Goal: Information Seeking & Learning: Learn about a topic

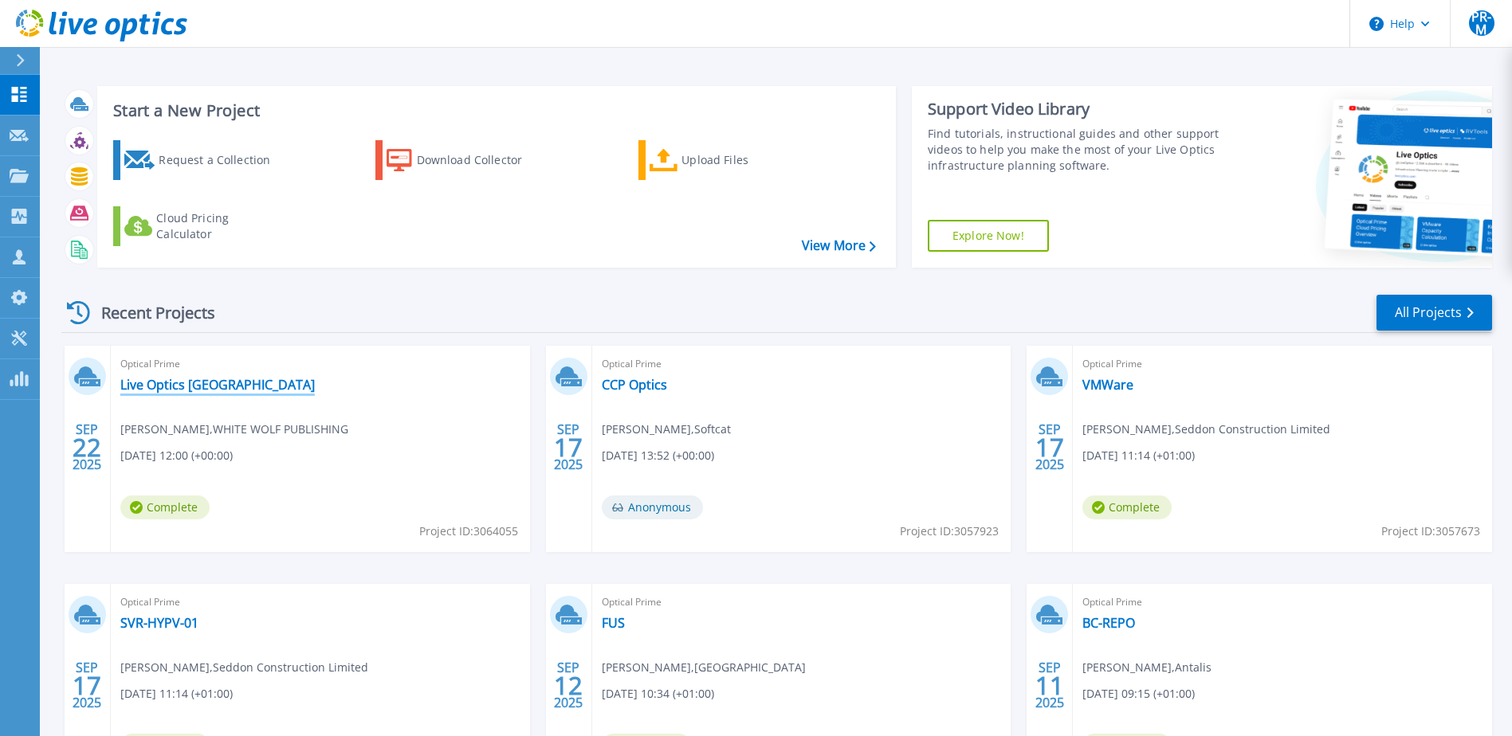
click at [194, 382] on link "Live Optics [GEOGRAPHIC_DATA]" at bounding box center [217, 385] width 194 height 16
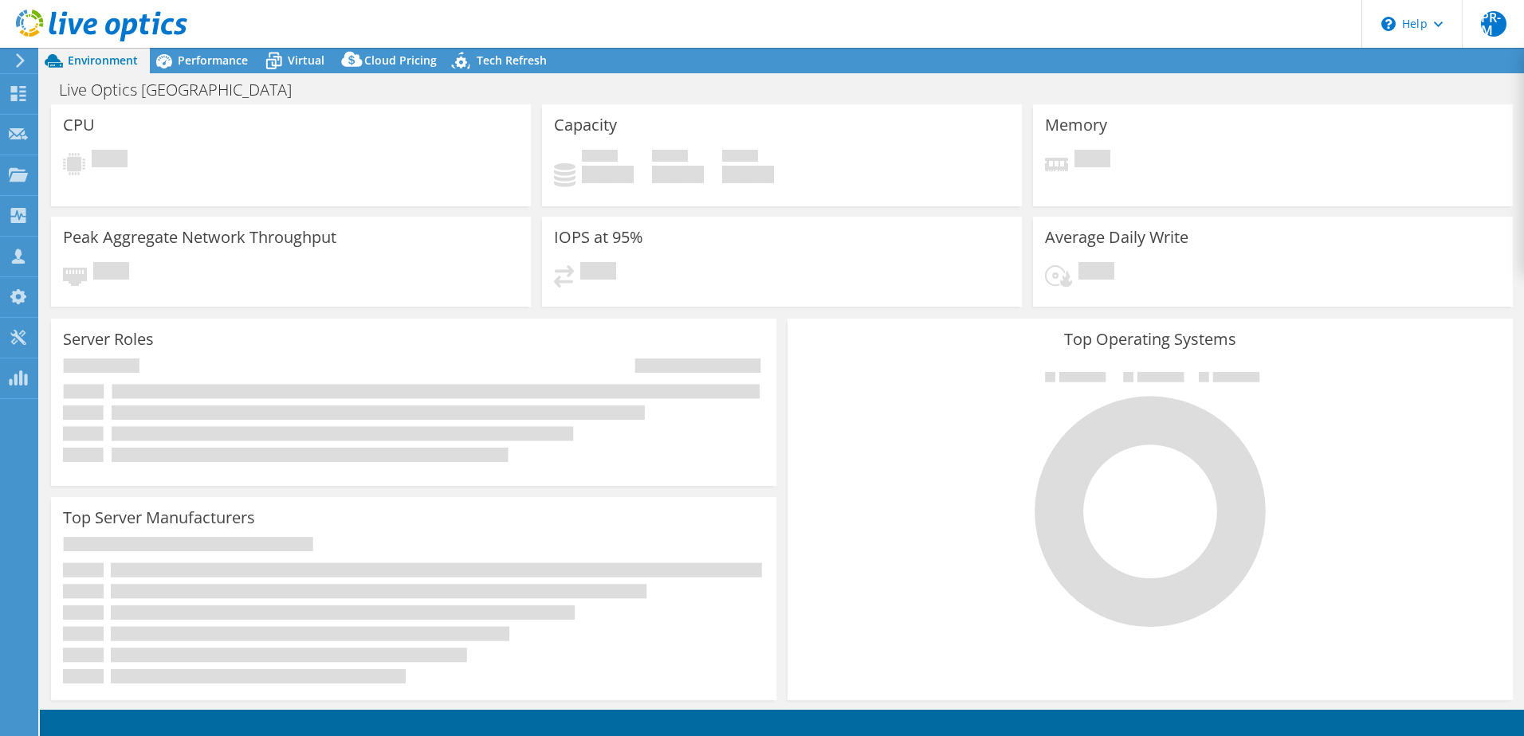
select select "USD"
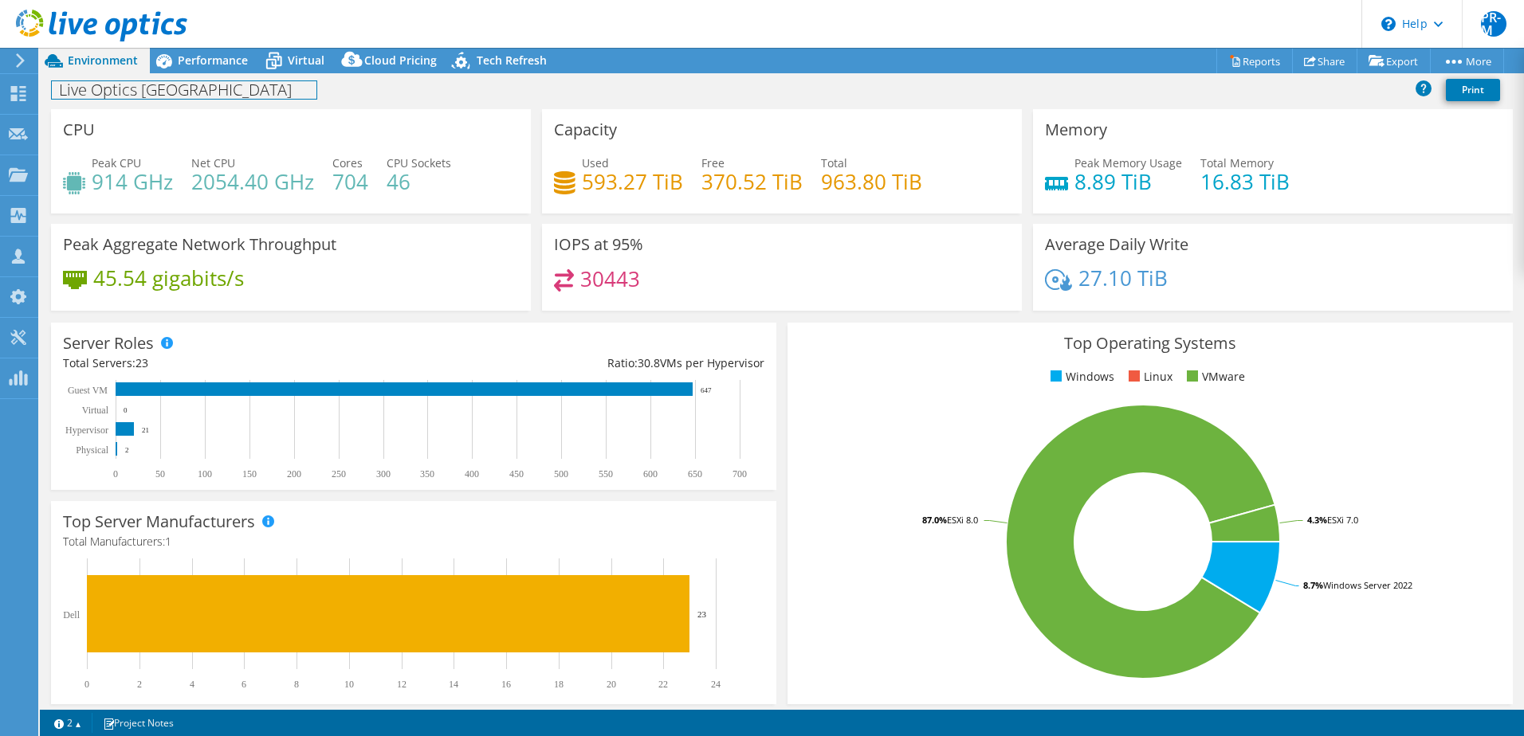
click at [186, 75] on div "Live Optics [GEOGRAPHIC_DATA] Print" at bounding box center [782, 89] width 1484 height 29
click at [193, 63] on span "Performance" at bounding box center [213, 60] width 70 height 15
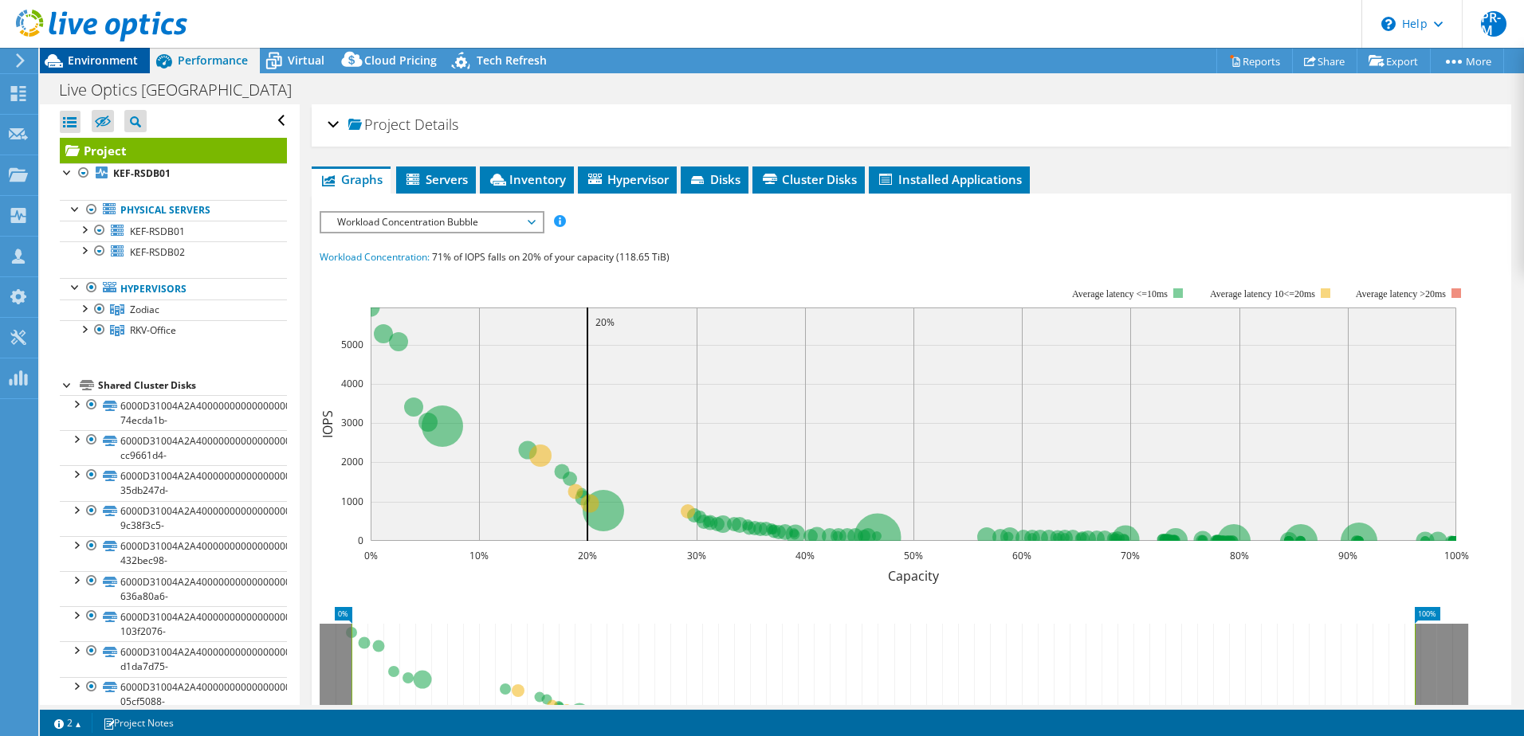
click at [97, 62] on span "Environment" at bounding box center [103, 60] width 70 height 15
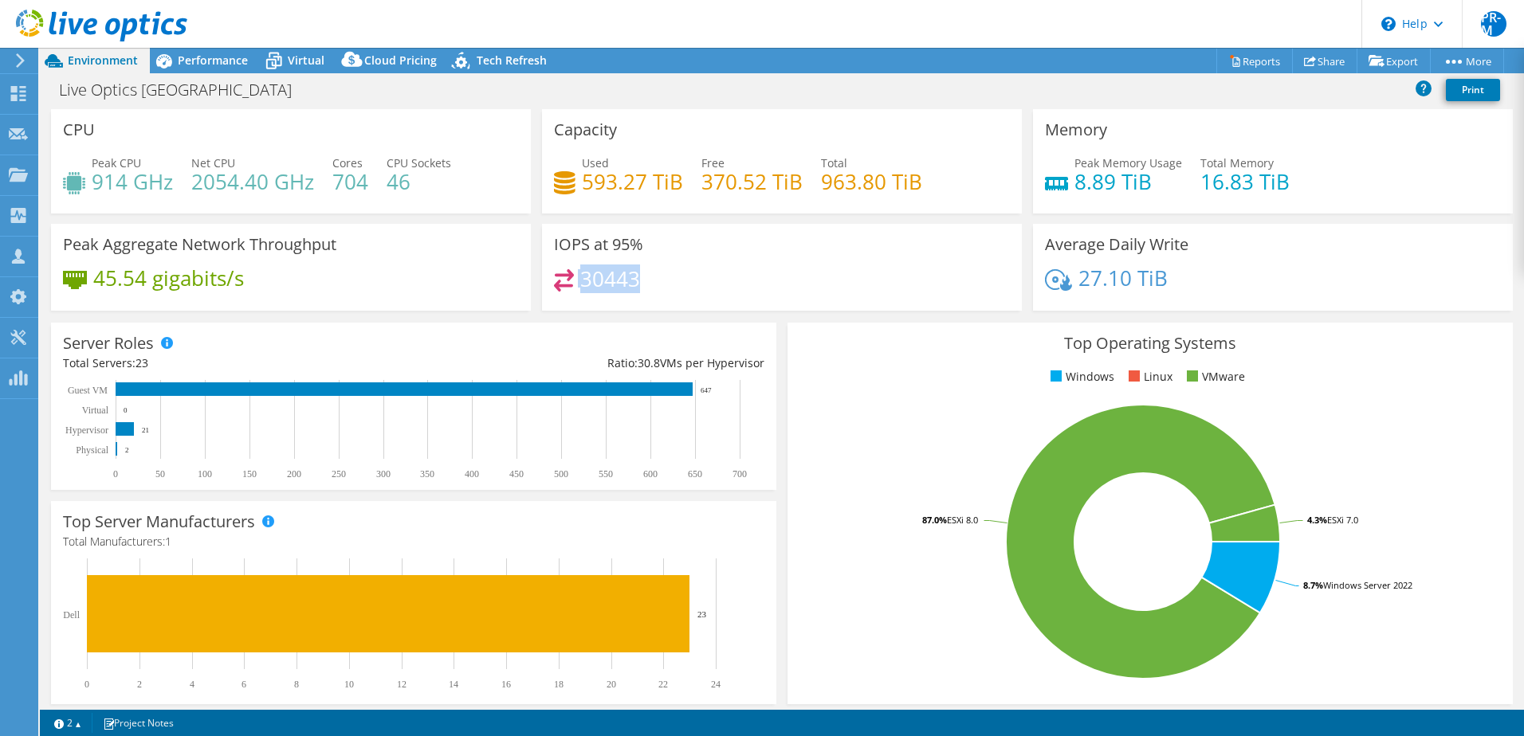
drag, startPoint x: 575, startPoint y: 281, endPoint x: 645, endPoint y: 290, distance: 70.8
click at [645, 290] on div "30443" at bounding box center [782, 286] width 456 height 34
drag, startPoint x: 645, startPoint y: 290, endPoint x: 819, endPoint y: 261, distance: 176.2
click at [819, 261] on div "IOPS at 95% 30443" at bounding box center [782, 267] width 480 height 87
drag, startPoint x: 578, startPoint y: 278, endPoint x: 638, endPoint y: 280, distance: 60.6
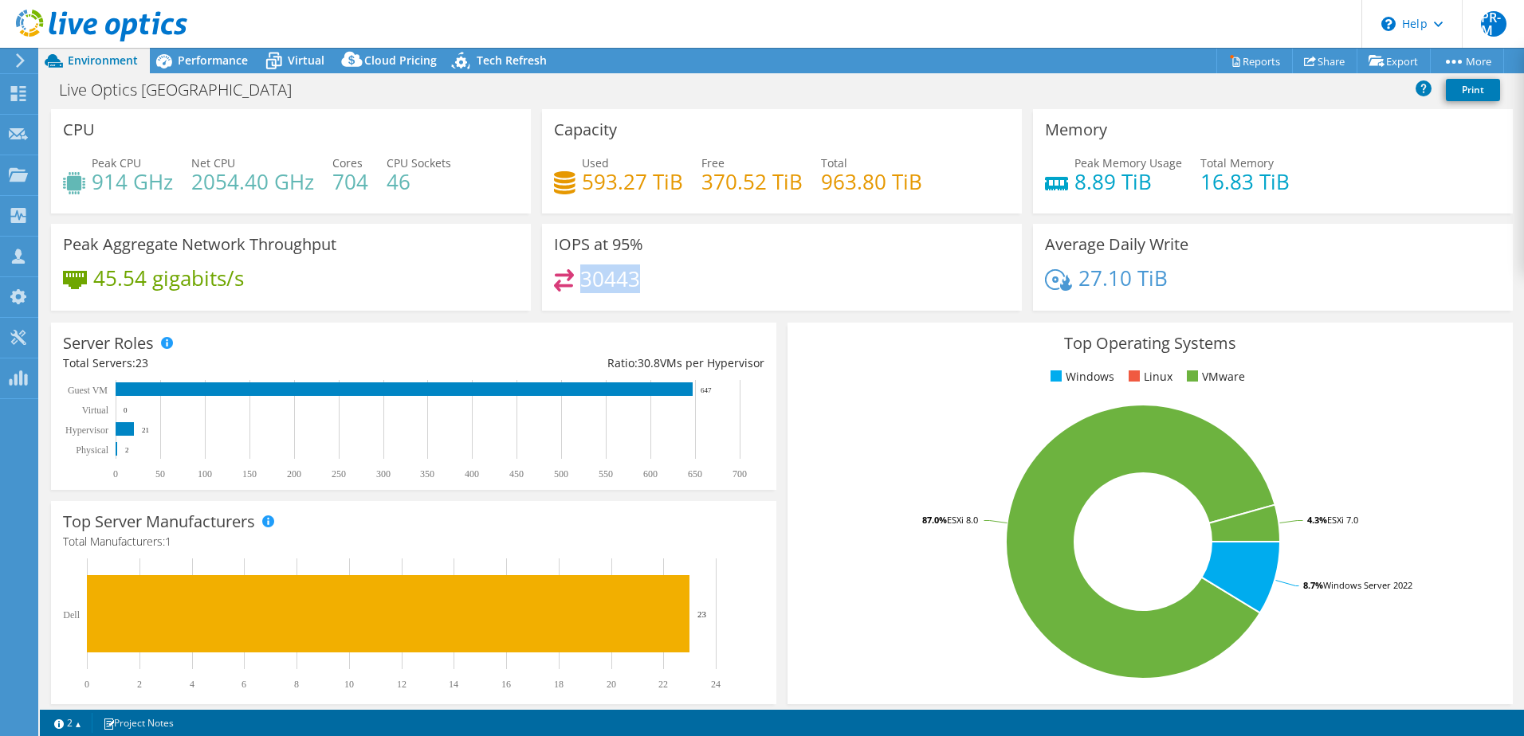
click at [638, 280] on div "30443" at bounding box center [782, 286] width 456 height 34
click at [197, 64] on span "Performance" at bounding box center [213, 60] width 70 height 15
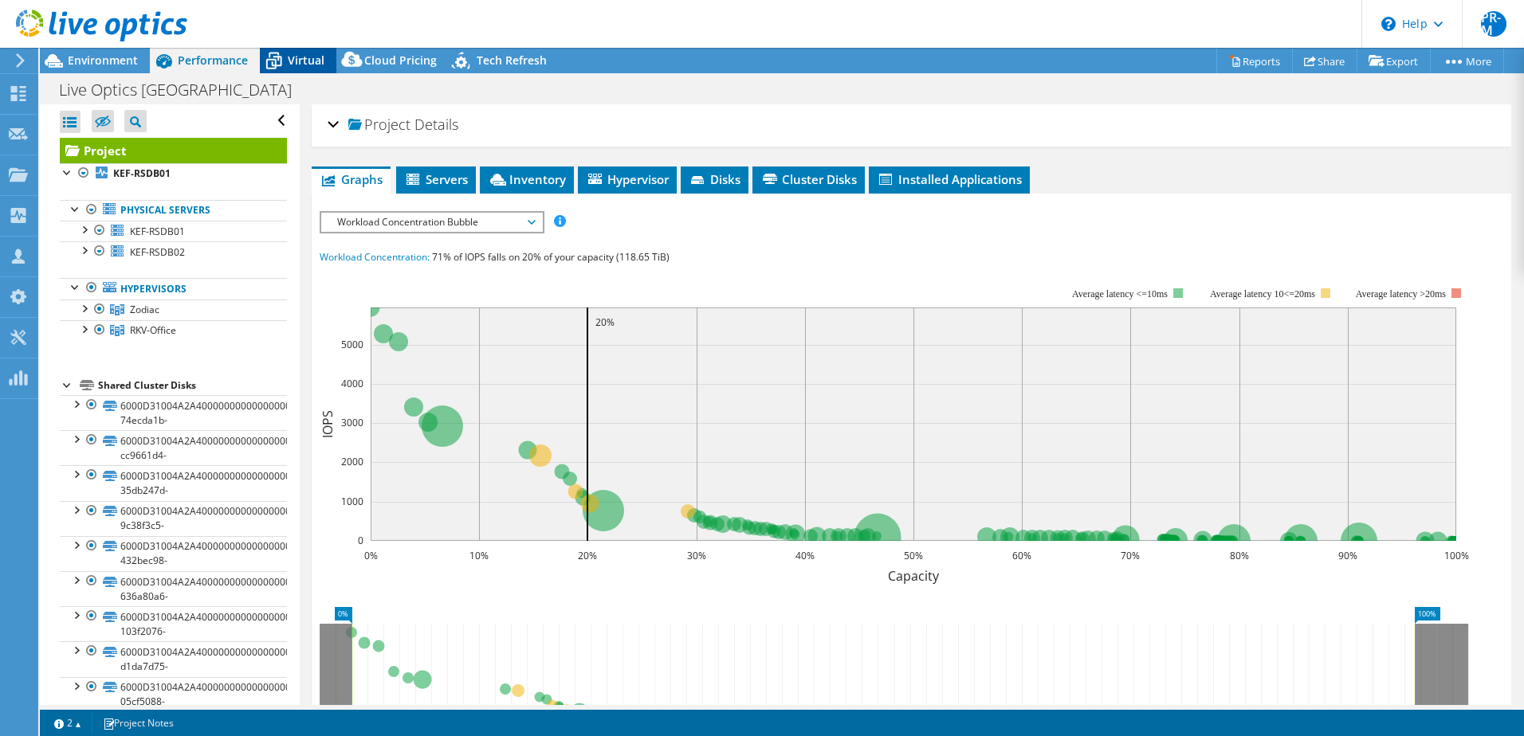
click at [305, 64] on span "Virtual" at bounding box center [306, 60] width 37 height 15
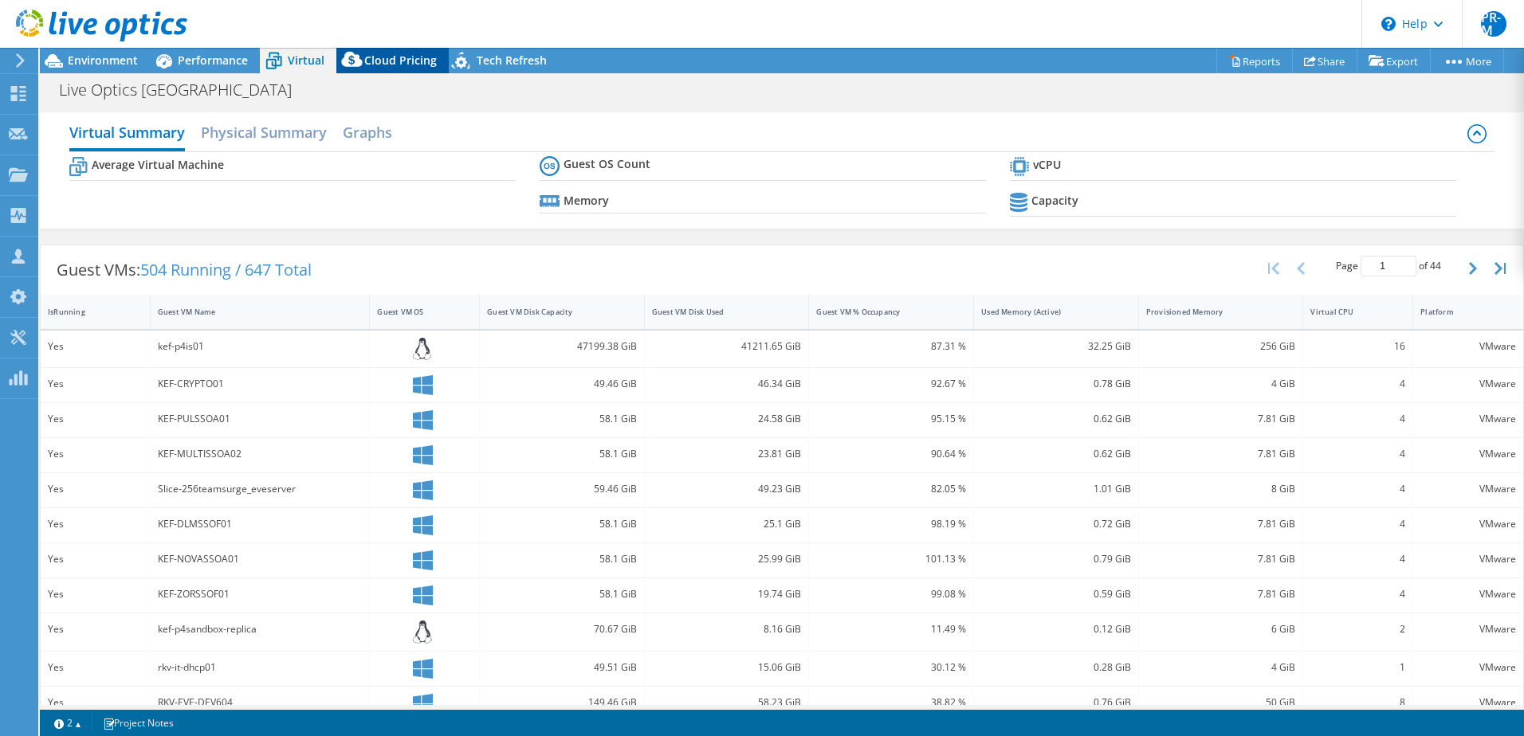
click at [395, 60] on span "Cloud Pricing" at bounding box center [400, 60] width 73 height 15
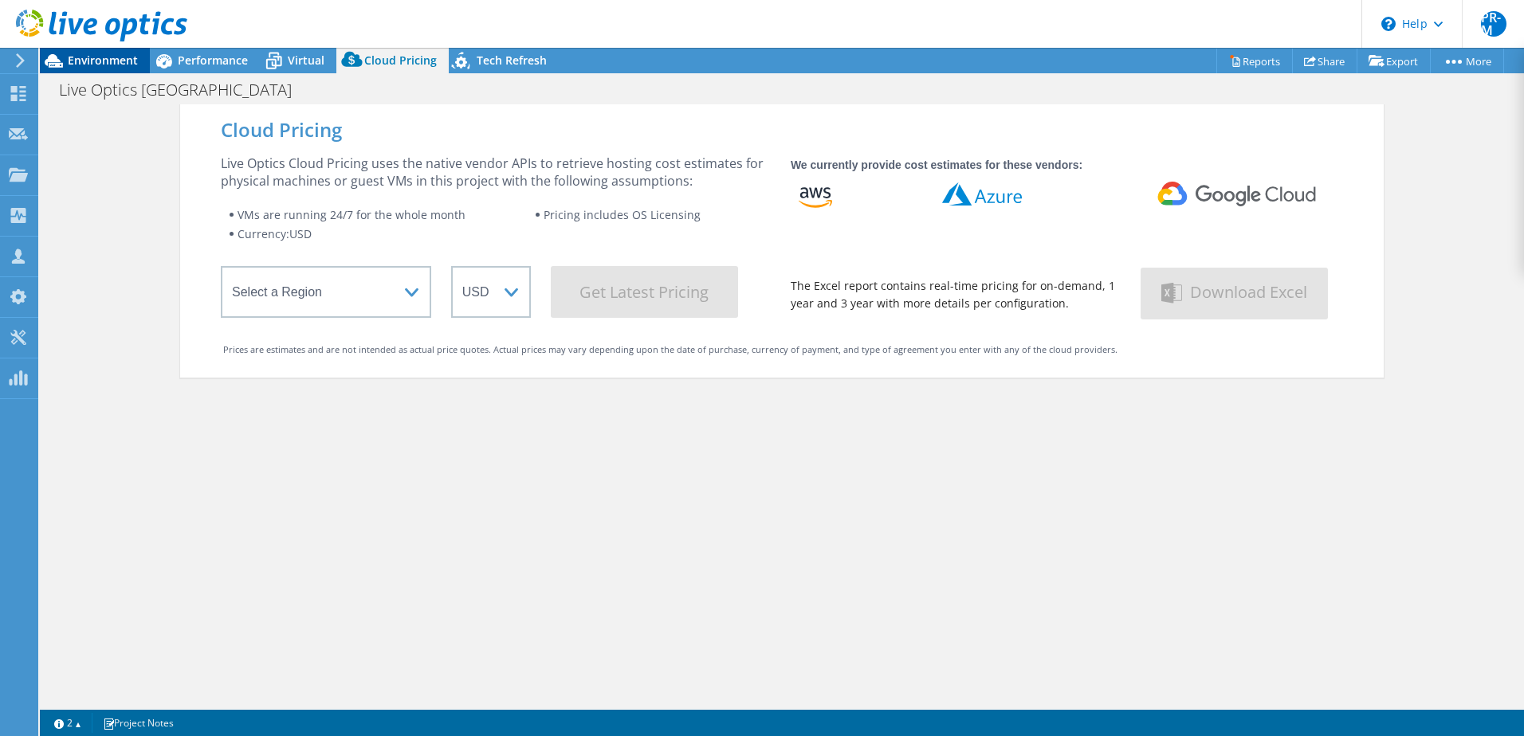
click at [119, 58] on span "Environment" at bounding box center [103, 60] width 70 height 15
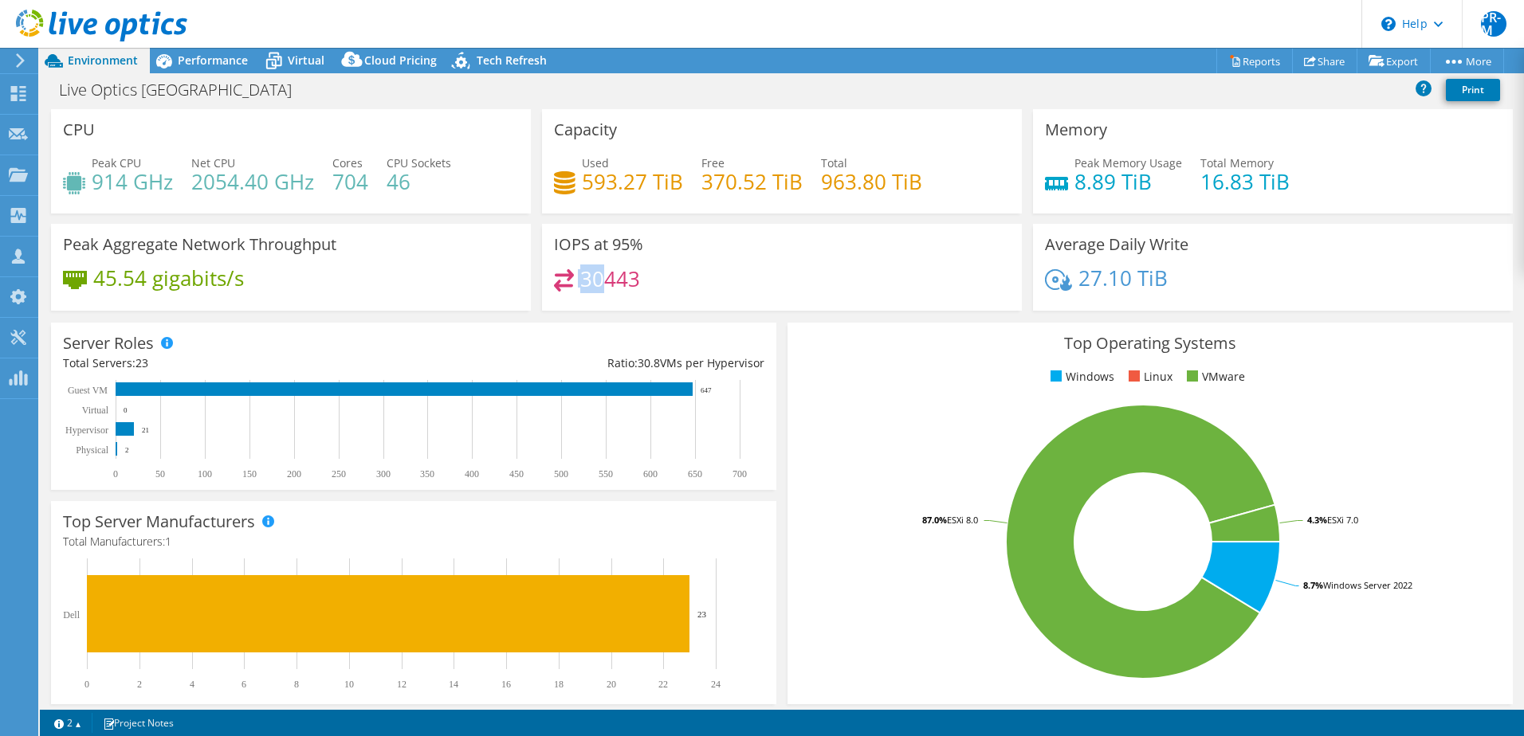
drag, startPoint x: 598, startPoint y: 283, endPoint x: 563, endPoint y: 280, distance: 35.2
click at [563, 280] on div "30443" at bounding box center [597, 278] width 86 height 18
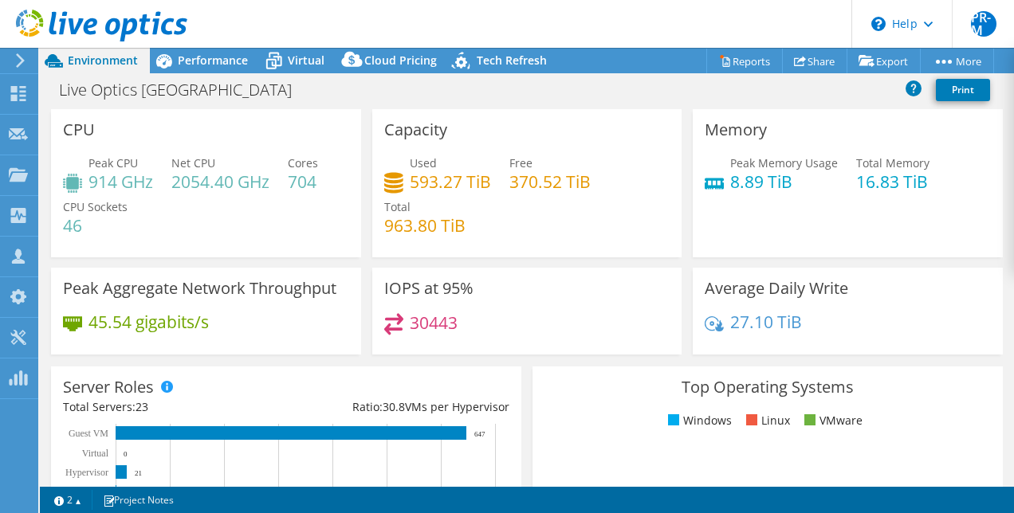
click at [465, 316] on div "30443" at bounding box center [527, 330] width 286 height 34
drag, startPoint x: 459, startPoint y: 319, endPoint x: 402, endPoint y: 326, distance: 57.8
click at [402, 326] on div "30443" at bounding box center [527, 330] width 286 height 34
click at [216, 60] on span "Performance" at bounding box center [213, 60] width 70 height 15
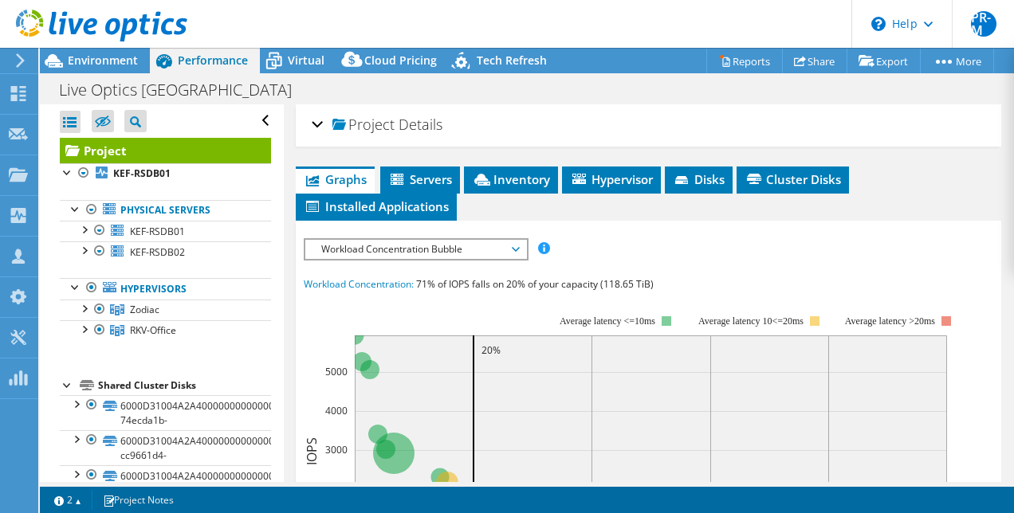
click at [316, 123] on div "Project Details" at bounding box center [649, 125] width 674 height 34
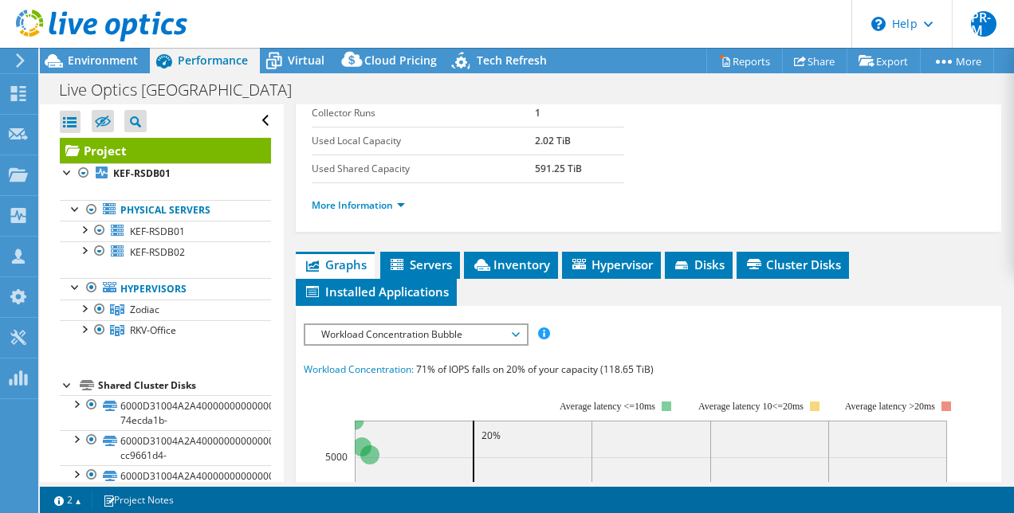
scroll to position [319, 0]
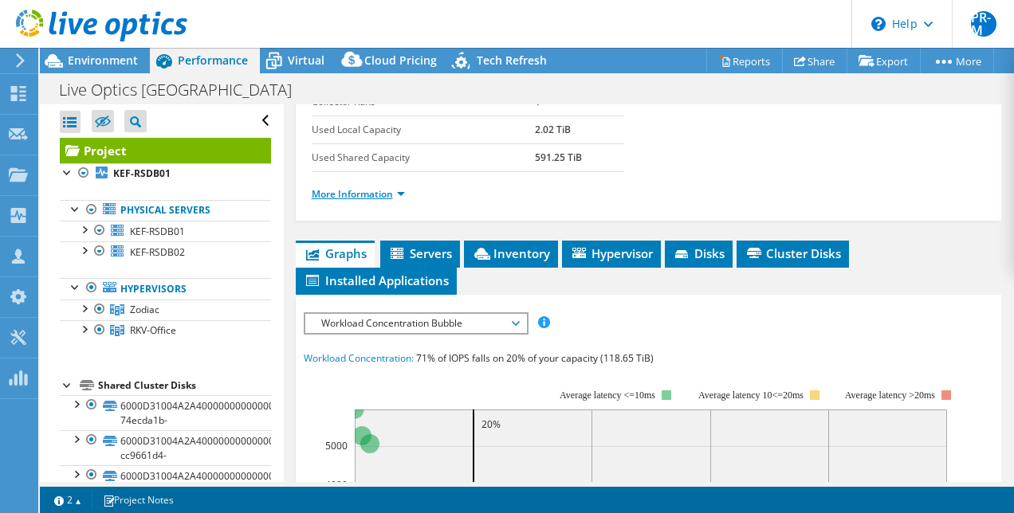
click at [401, 201] on link "More Information" at bounding box center [358, 194] width 93 height 14
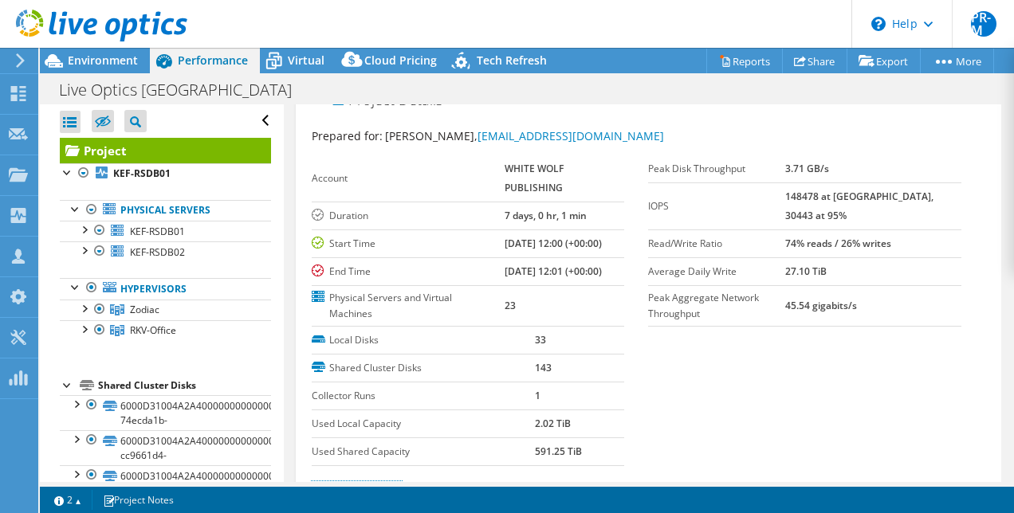
scroll to position [0, 0]
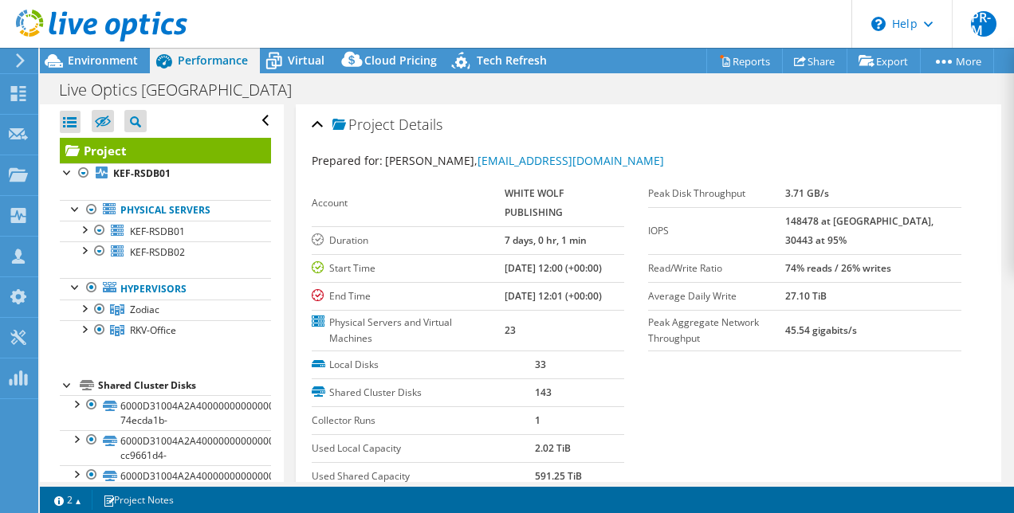
drag, startPoint x: 811, startPoint y: 234, endPoint x: 843, endPoint y: 234, distance: 31.9
click at [843, 234] on tr "IOPS 148478 at [GEOGRAPHIC_DATA], 30443 at 95%" at bounding box center [804, 230] width 313 height 47
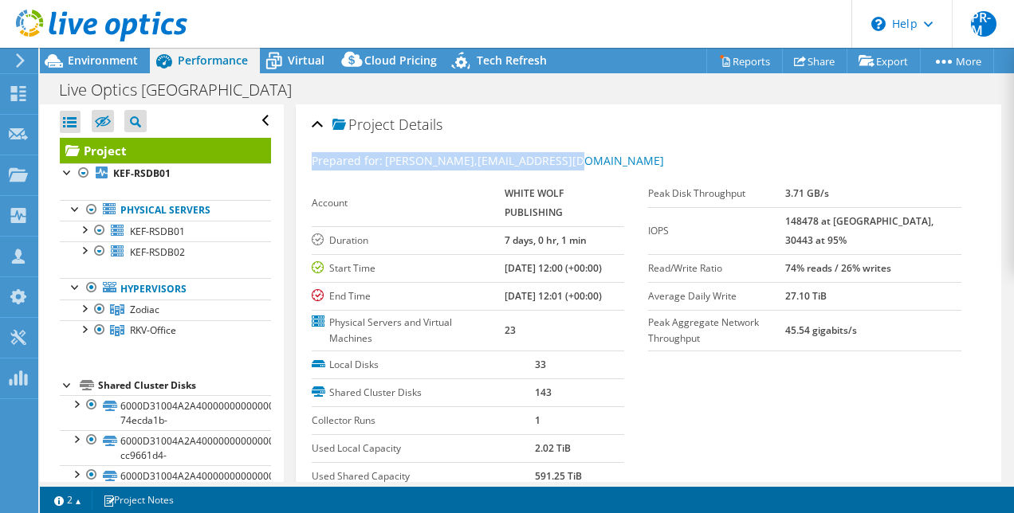
drag, startPoint x: 843, startPoint y: 234, endPoint x: 946, endPoint y: 141, distance: 138.3
drag, startPoint x: 813, startPoint y: 215, endPoint x: 851, endPoint y: 214, distance: 38.3
click at [851, 214] on tr "IOPS 148478 at [GEOGRAPHIC_DATA], 30443 at 95%" at bounding box center [804, 230] width 313 height 47
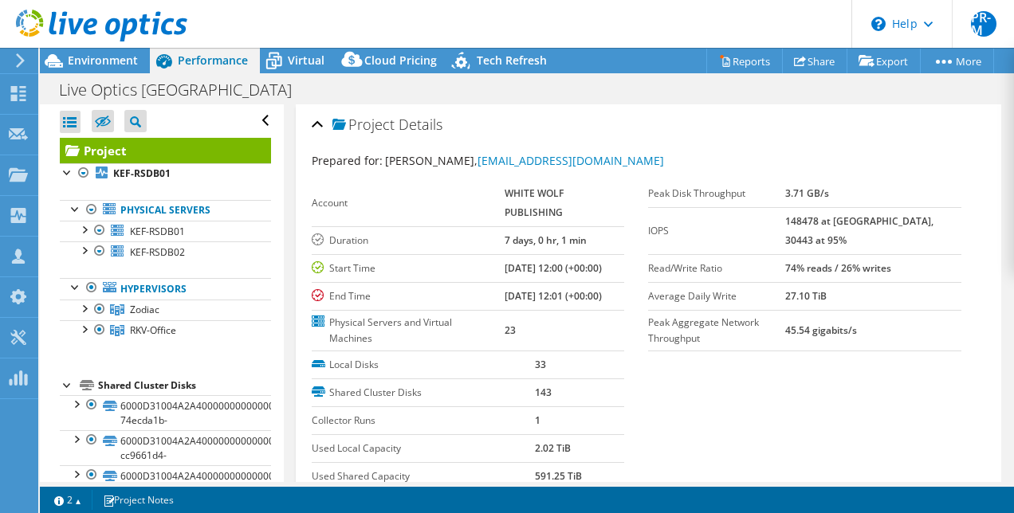
drag, startPoint x: 851, startPoint y: 214, endPoint x: 915, endPoint y: 132, distance: 103.9
click at [915, 132] on div "Project Details" at bounding box center [649, 125] width 674 height 34
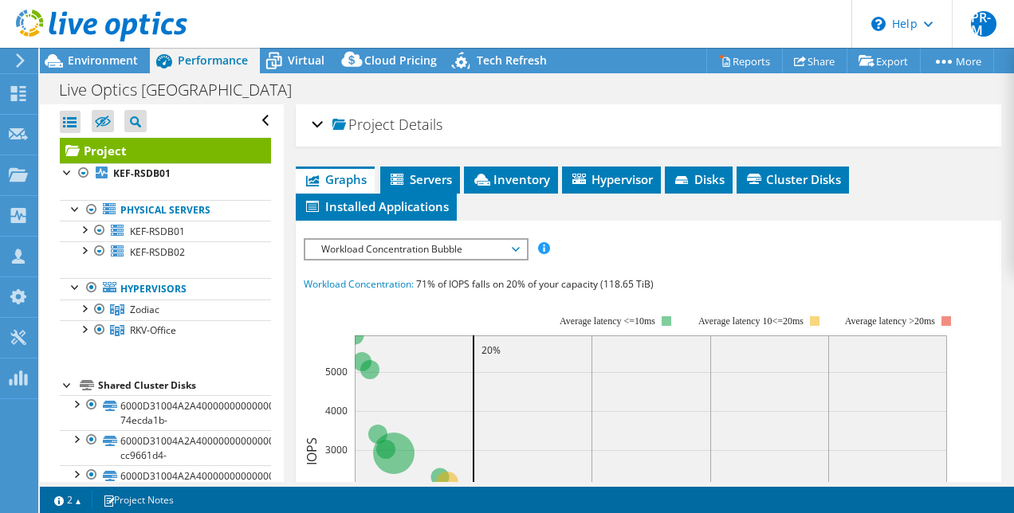
click at [814, 135] on div "Project Details" at bounding box center [649, 125] width 674 height 34
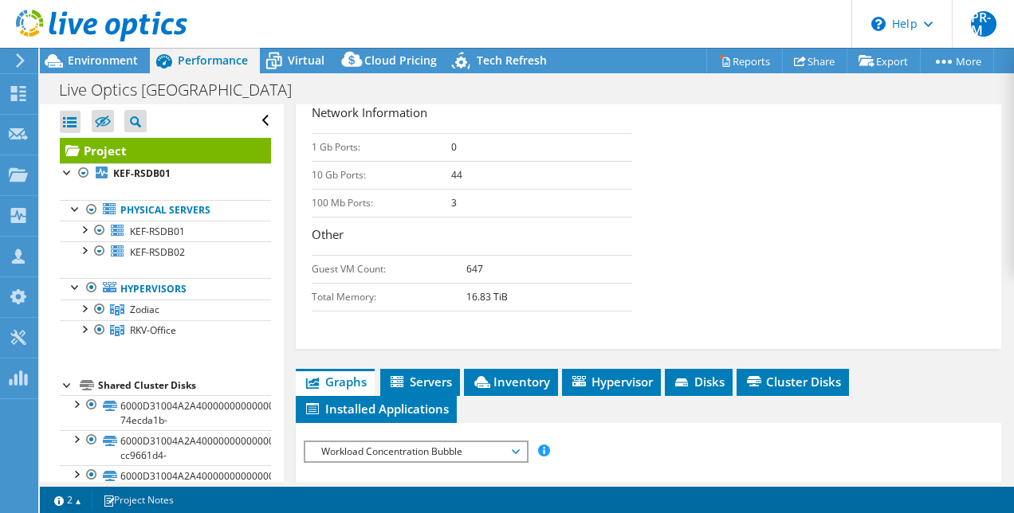
scroll to position [877, 0]
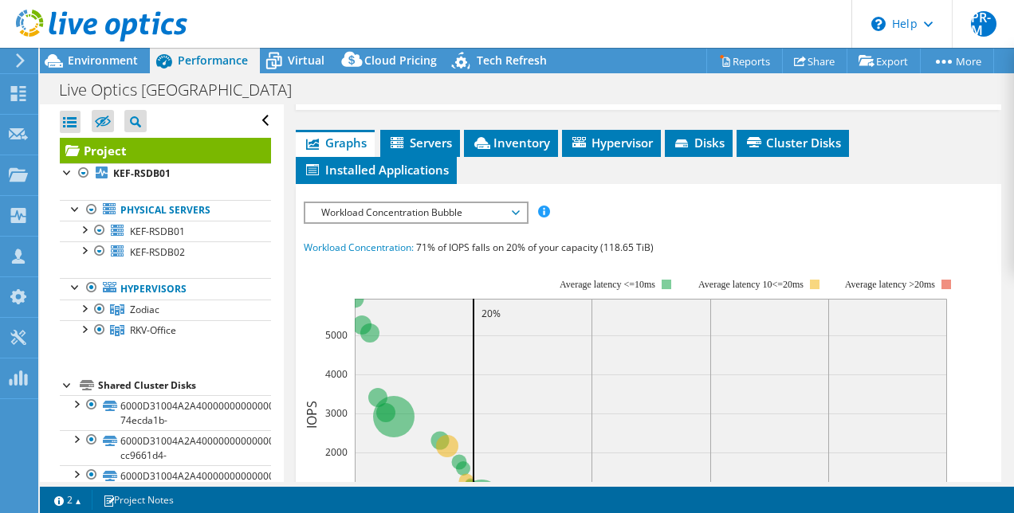
click at [517, 222] on span "Workload Concentration Bubble" at bounding box center [415, 212] width 205 height 19
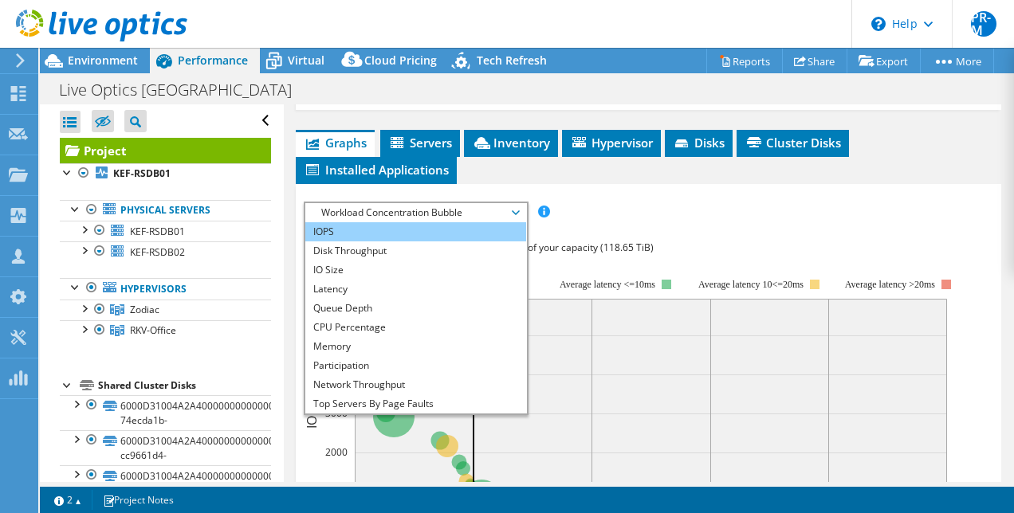
click at [450, 241] on li "IOPS" at bounding box center [415, 231] width 221 height 19
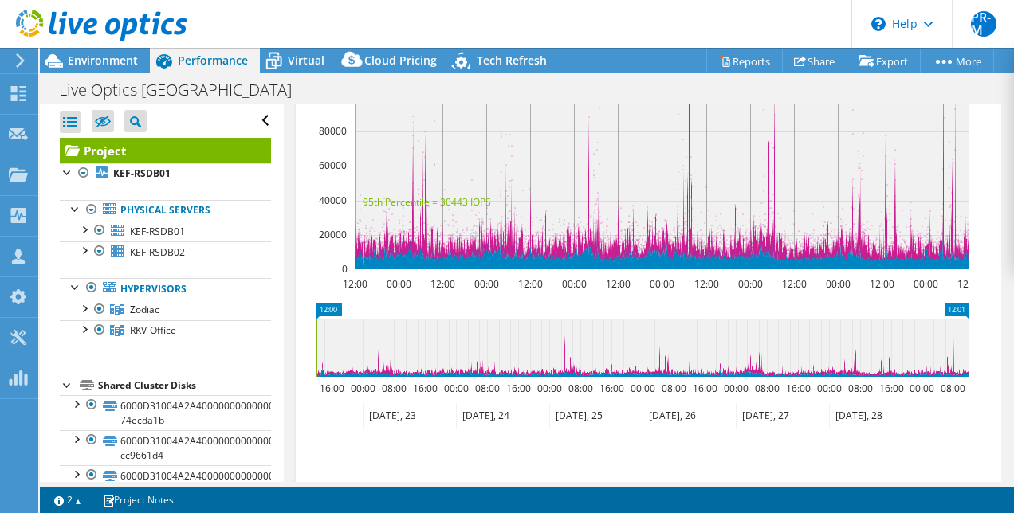
scroll to position [1036, 0]
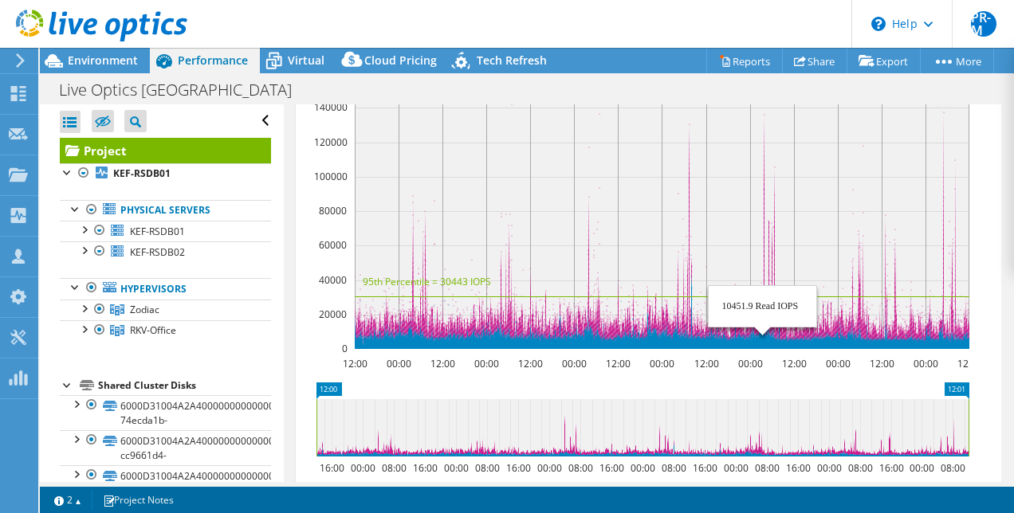
click at [762, 152] on rect at bounding box center [662, 221] width 615 height 256
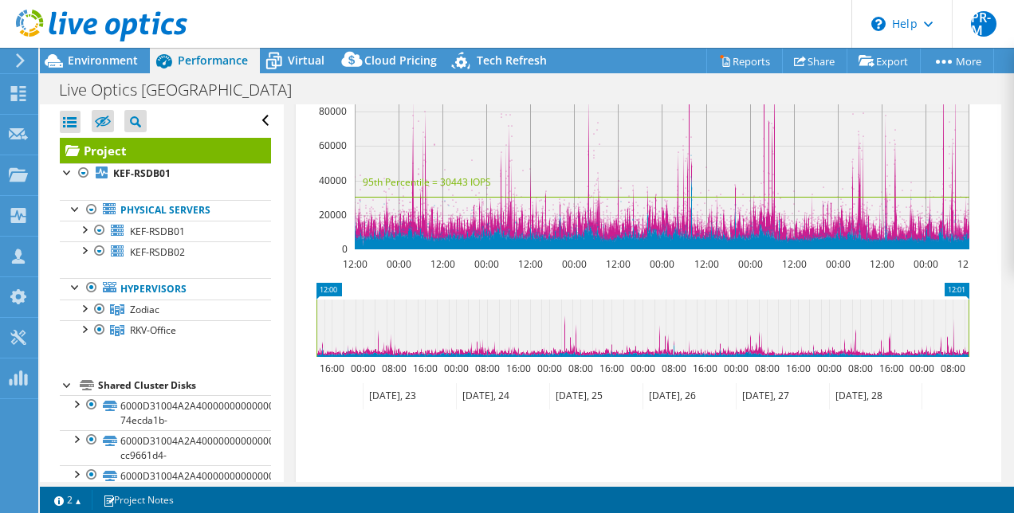
scroll to position [1116, 0]
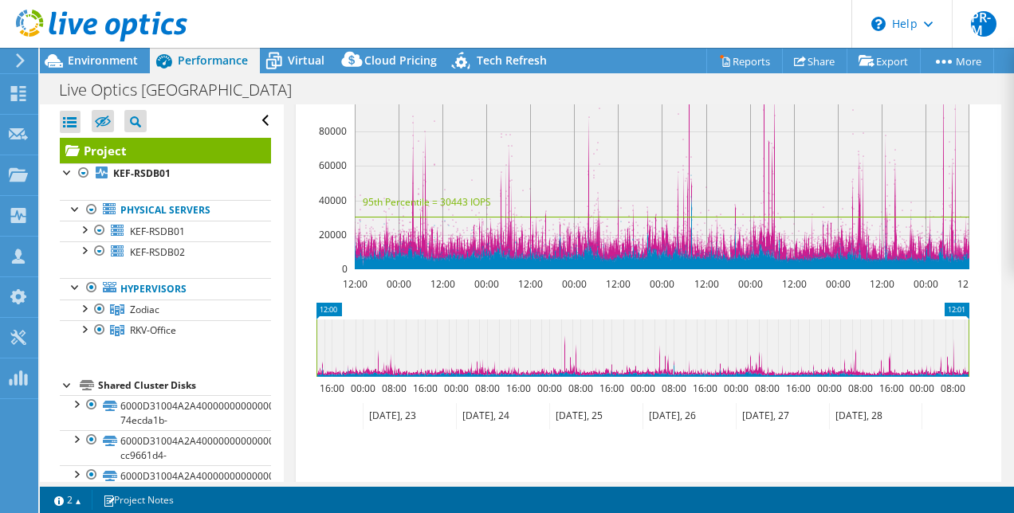
drag, startPoint x: 316, startPoint y: 403, endPoint x: 301, endPoint y: 450, distance: 48.4
click at [301, 450] on section "IOPS Disk Throughput IO Size Latency Queue Depth CPU Percentage Memory Page Fau…" at bounding box center [649, 267] width 706 height 644
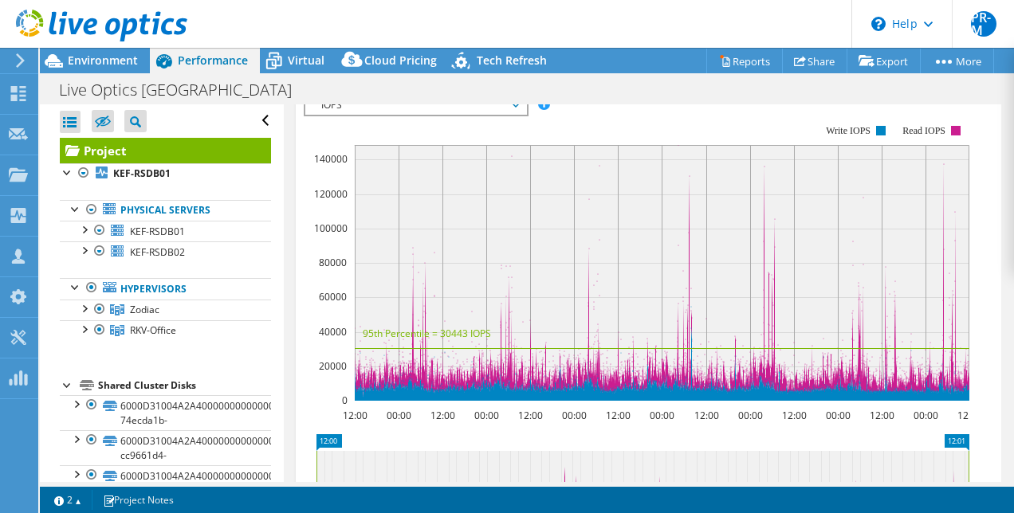
scroll to position [956, 0]
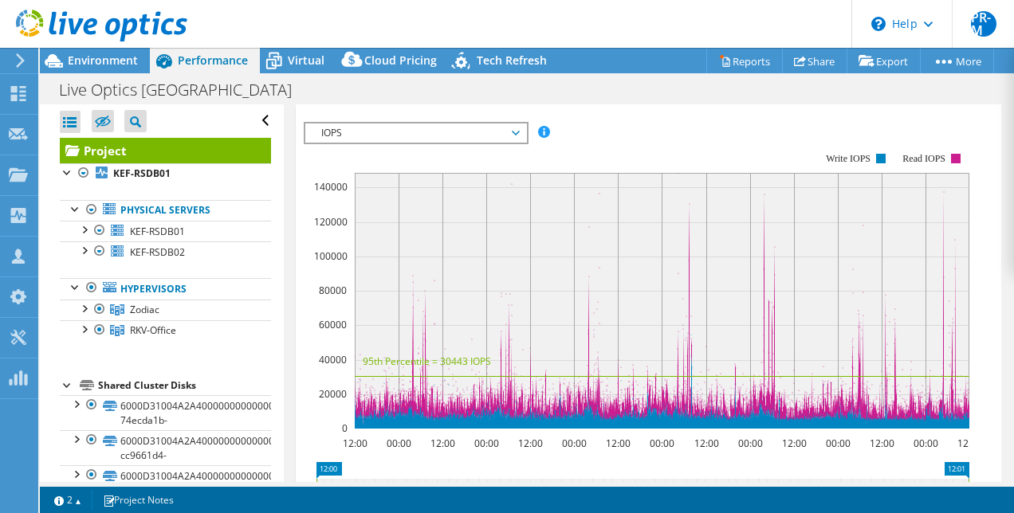
click at [944, 324] on rect at bounding box center [662, 301] width 615 height 256
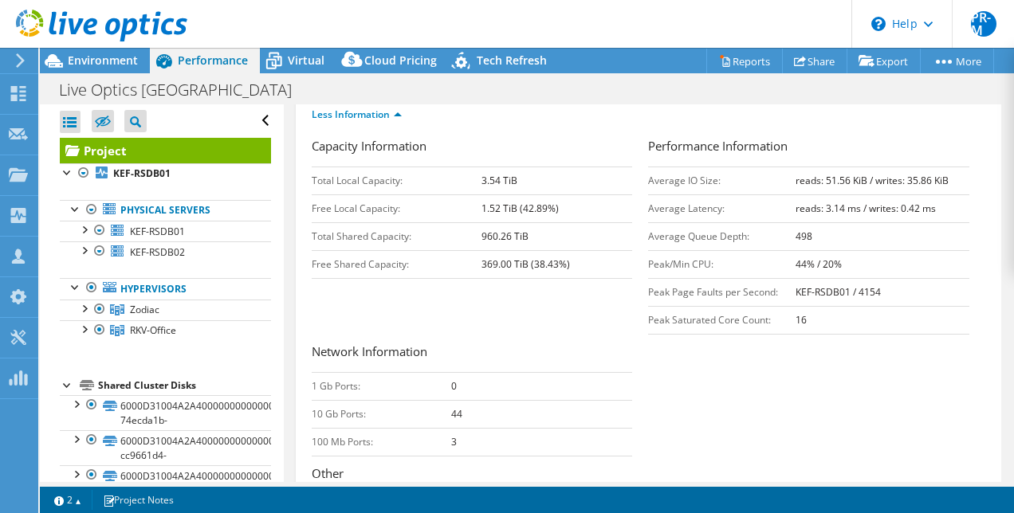
scroll to position [80, 0]
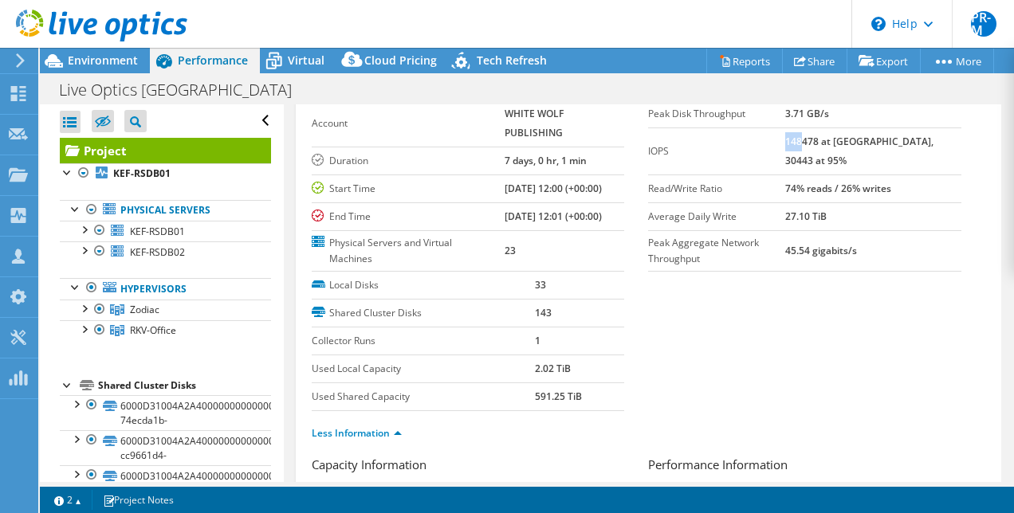
drag, startPoint x: 816, startPoint y: 141, endPoint x: 830, endPoint y: 139, distance: 13.8
click at [830, 139] on b "148478 at [GEOGRAPHIC_DATA], 30443 at 95%" at bounding box center [859, 151] width 148 height 33
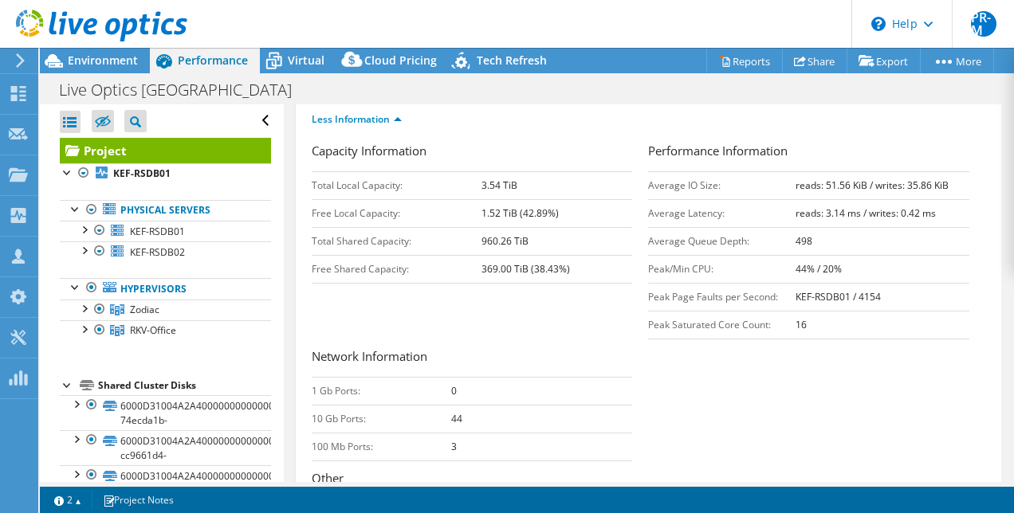
scroll to position [399, 0]
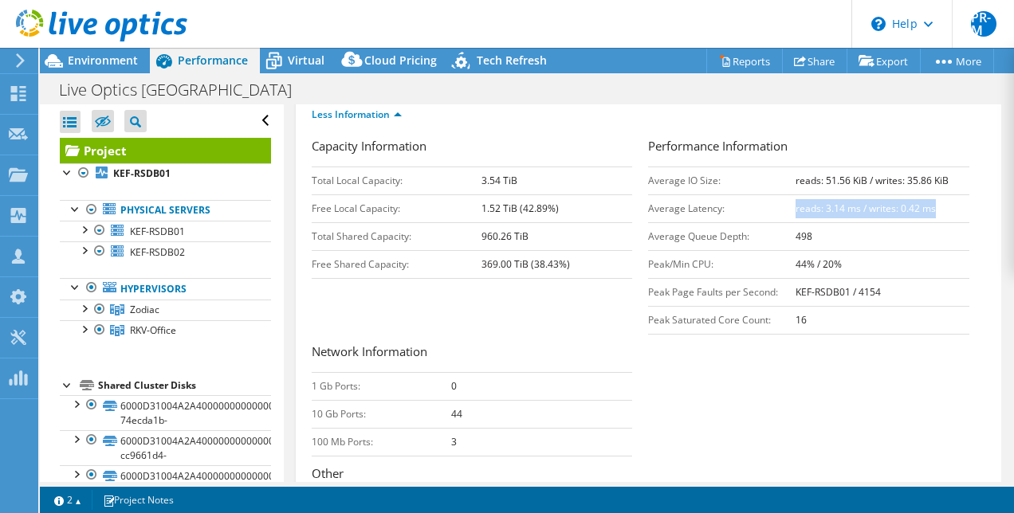
drag, startPoint x: 787, startPoint y: 241, endPoint x: 931, endPoint y: 238, distance: 143.5
click at [931, 222] on td "reads: 3.14 ms / writes: 0.42 ms" at bounding box center [882, 208] width 174 height 28
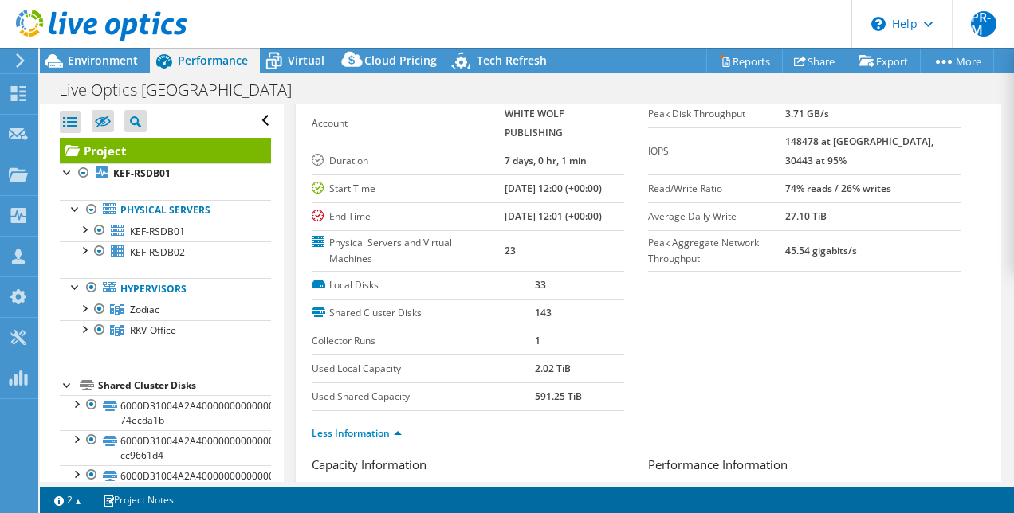
scroll to position [0, 0]
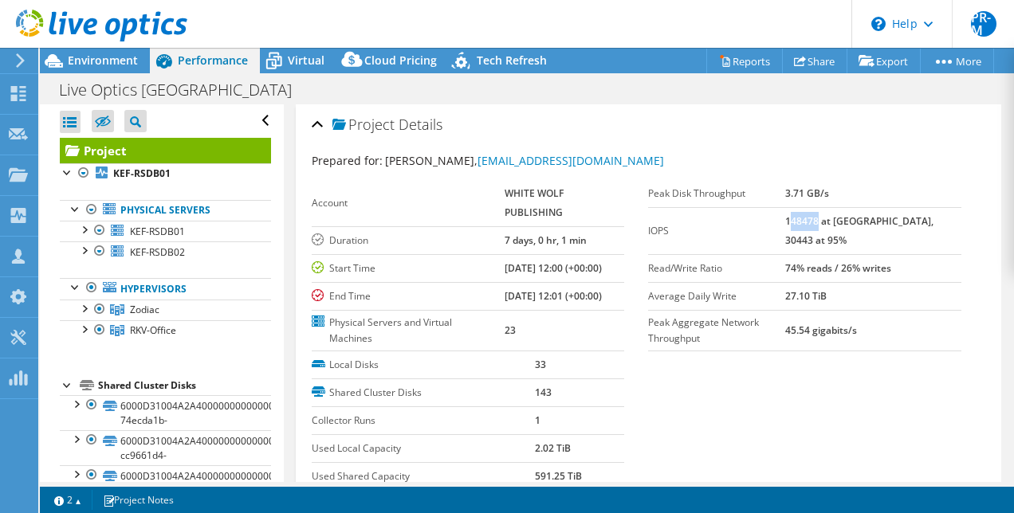
drag, startPoint x: 818, startPoint y: 220, endPoint x: 845, endPoint y: 220, distance: 27.1
click at [845, 220] on b "148478 at [GEOGRAPHIC_DATA], 30443 at 95%" at bounding box center [859, 230] width 148 height 33
click at [846, 219] on b "148478 at [GEOGRAPHIC_DATA], 30443 at 95%" at bounding box center [859, 230] width 148 height 33
click at [744, 396] on section "Prepared for: [PERSON_NAME], [PERSON_NAME][EMAIL_ADDRESS][DOMAIN_NAME] Account …" at bounding box center [649, 343] width 674 height 383
drag, startPoint x: 810, startPoint y: 220, endPoint x: 849, endPoint y: 218, distance: 39.1
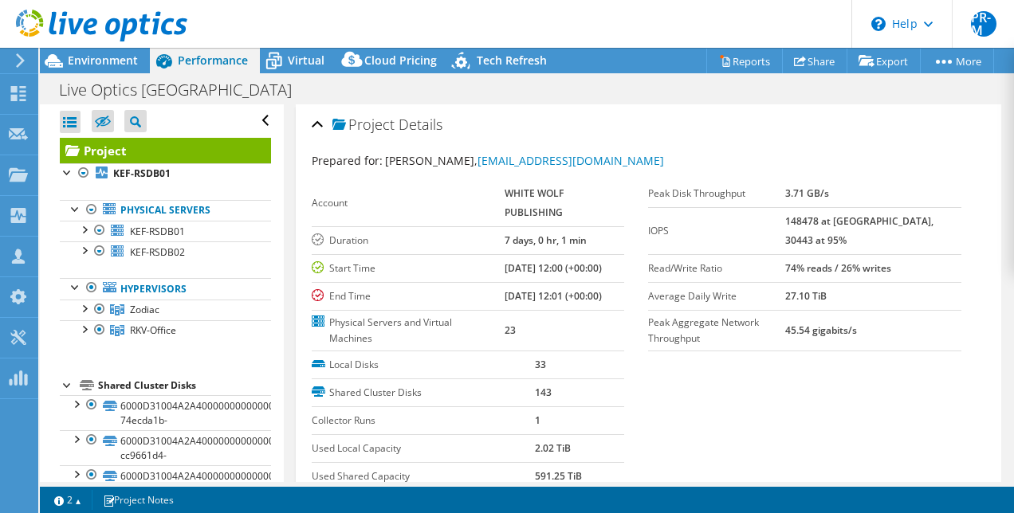
click at [849, 218] on tr "IOPS 148478 at [GEOGRAPHIC_DATA], 30443 at 95%" at bounding box center [804, 230] width 313 height 47
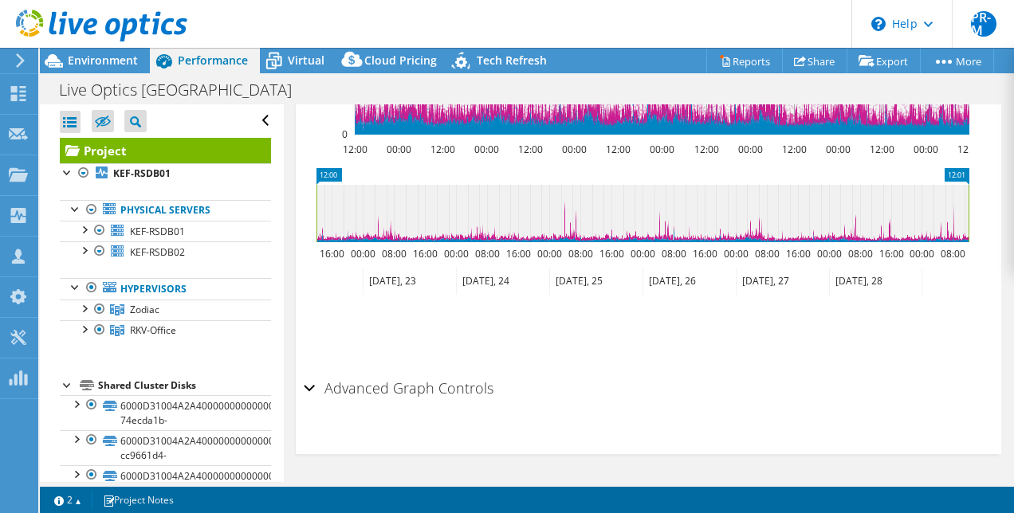
scroll to position [1279, 0]
click at [309, 389] on div "Advanced Graph Controls" at bounding box center [649, 389] width 690 height 34
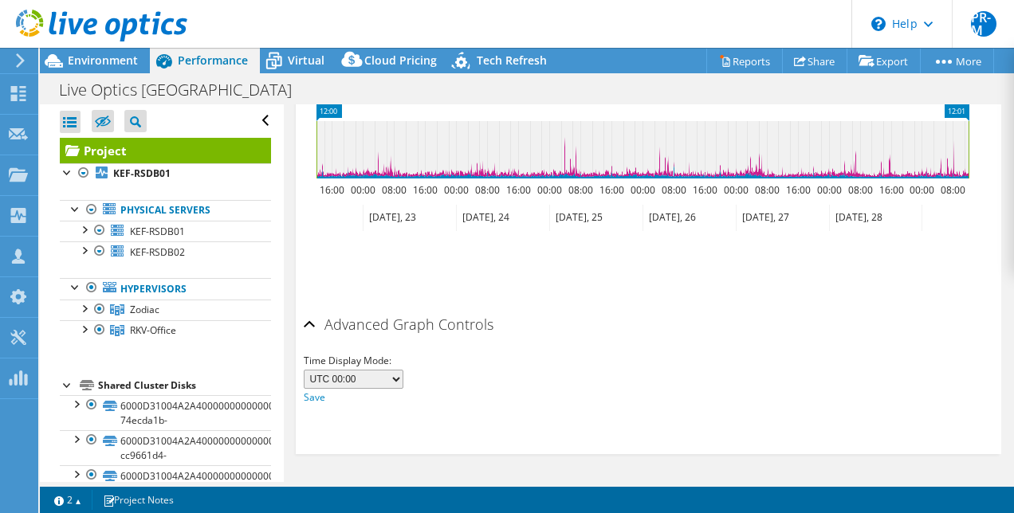
scroll to position [1341, 0]
click at [394, 379] on select "UTC-12:00 UTC-11:00 UTC-10:00 UTC-09:30 UTC-09:00 UTC-08:00 UTC-07:00 UTC-06:00…" at bounding box center [354, 379] width 100 height 19
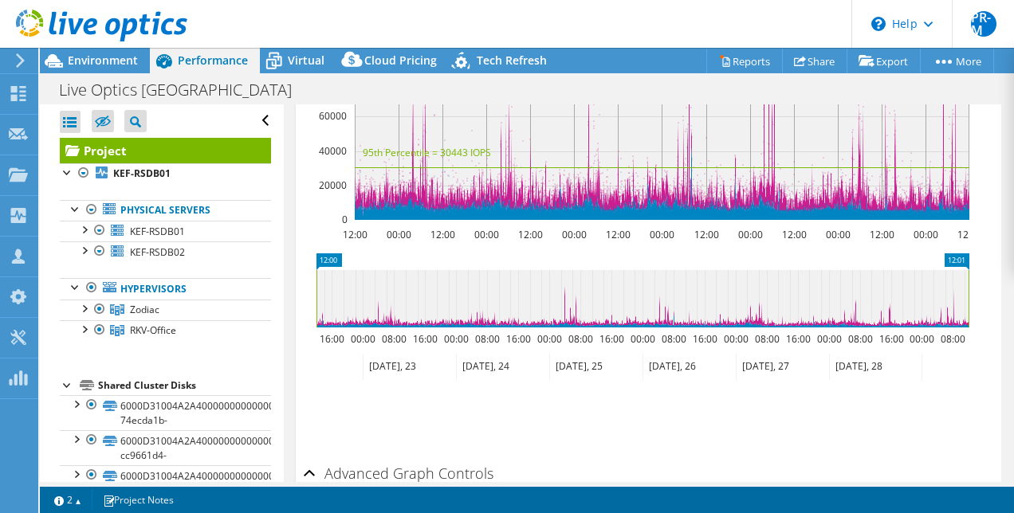
scroll to position [1262, 0]
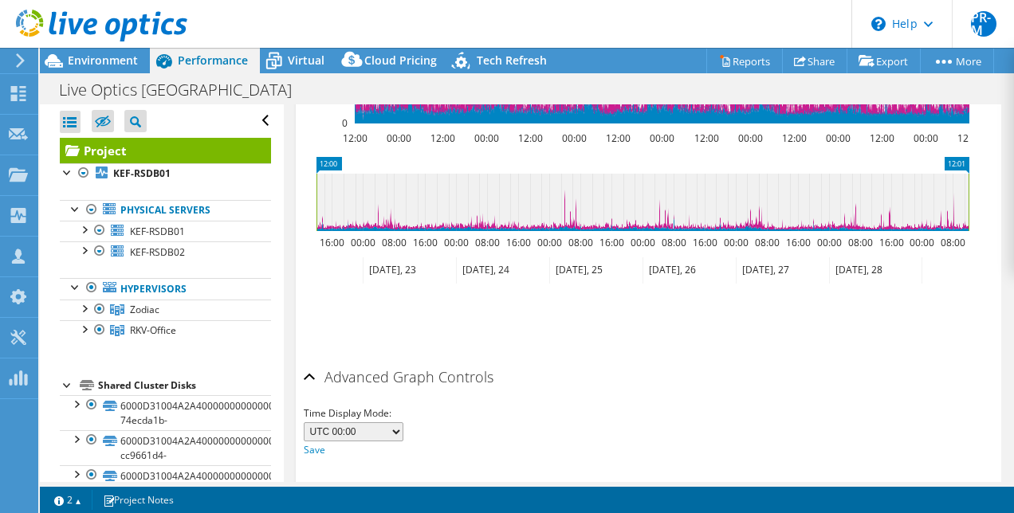
click at [316, 231] on rect at bounding box center [316, 202] width 6 height 57
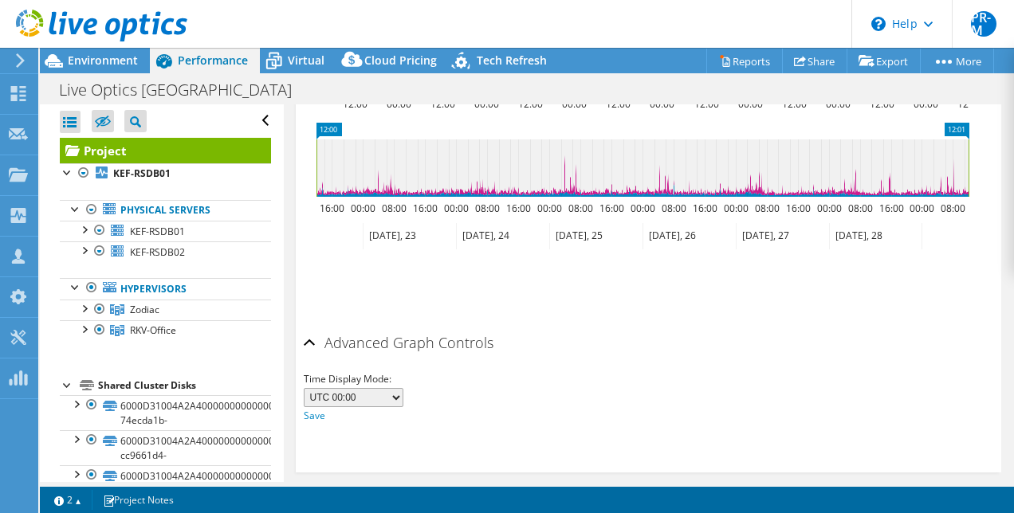
scroll to position [1341, 0]
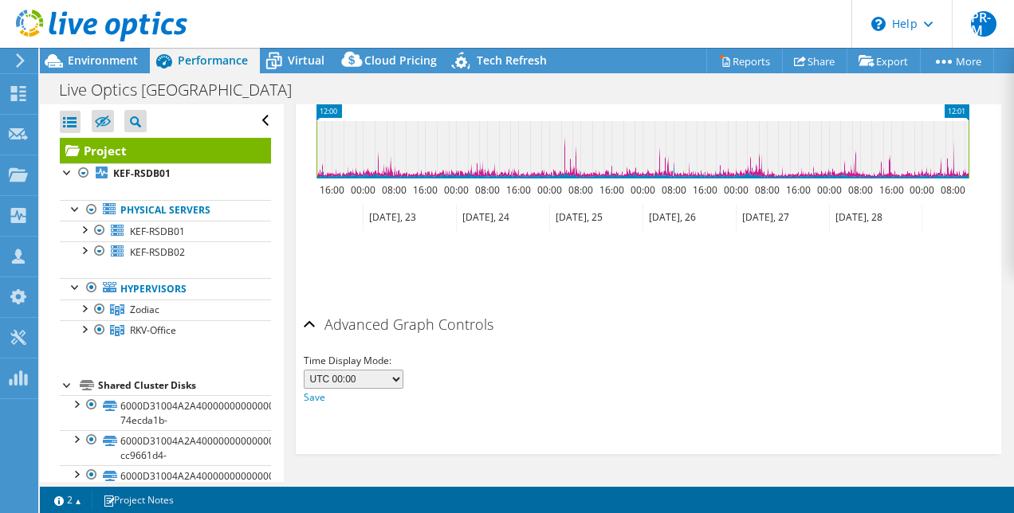
click at [387, 376] on select "UTC-12:00 UTC-11:00 UTC-10:00 UTC-09:30 UTC-09:00 UTC-08:00 UTC-07:00 UTC-06:00…" at bounding box center [354, 379] width 100 height 19
click at [705, 361] on div "Time Display Mode: UTC-12:00 UTC-11:00 UTC-10:00 UTC-09:30 UTC-09:00 UTC-08:00 …" at bounding box center [649, 379] width 690 height 54
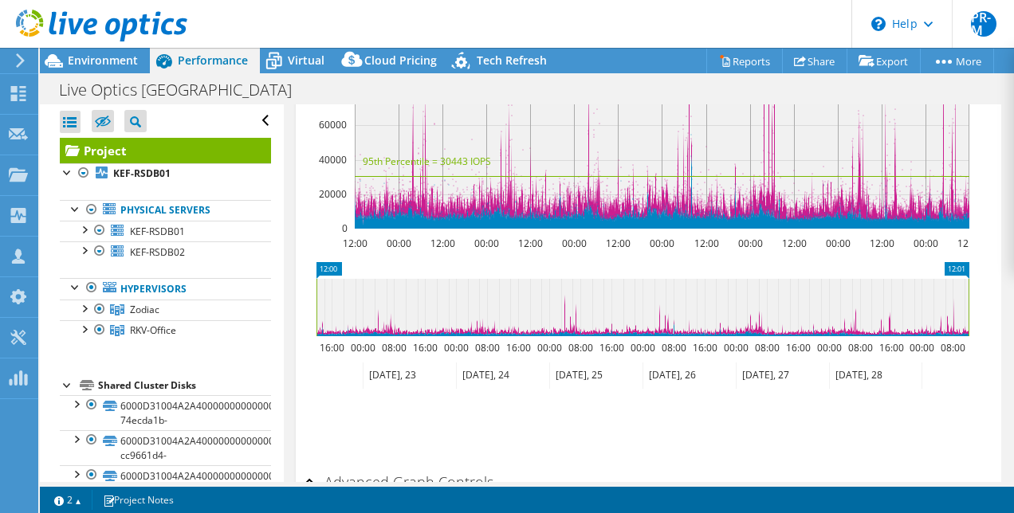
scroll to position [1102, 0]
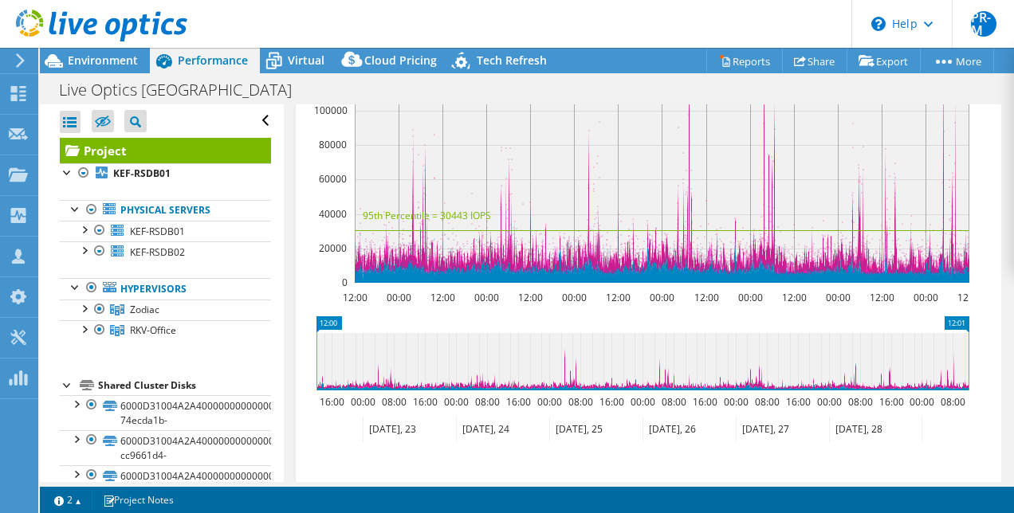
drag, startPoint x: 319, startPoint y: 414, endPoint x: 236, endPoint y: 365, distance: 96.5
click at [555, 420] on icon "12:01 12:00 16:00 00:00 08:00 16:00 00:00 08:00 16:00 00:00 08:00 16:00 00:00 0…" at bounding box center [642, 380] width 677 height 128
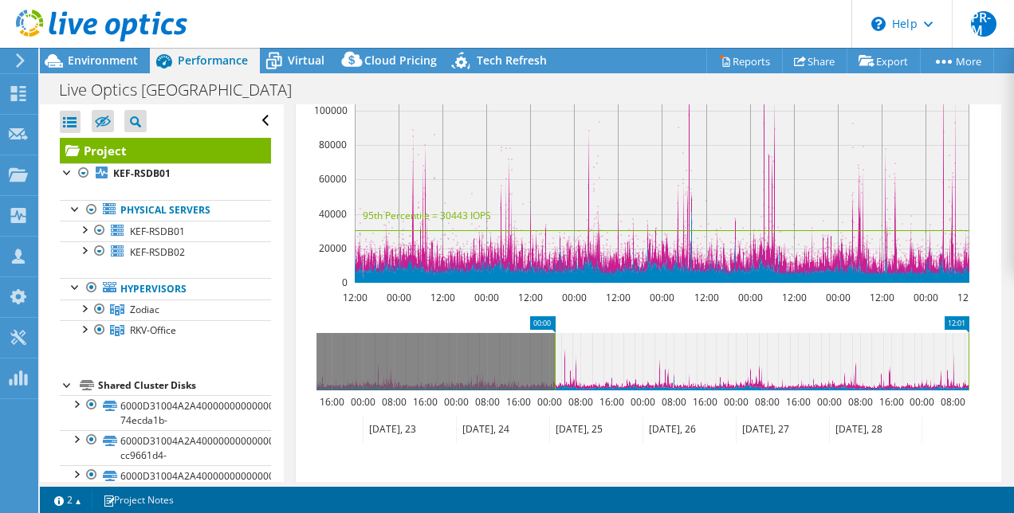
drag, startPoint x: 316, startPoint y: 383, endPoint x: 555, endPoint y: 402, distance: 239.1
click at [555, 391] on rect at bounding box center [555, 361] width 6 height 57
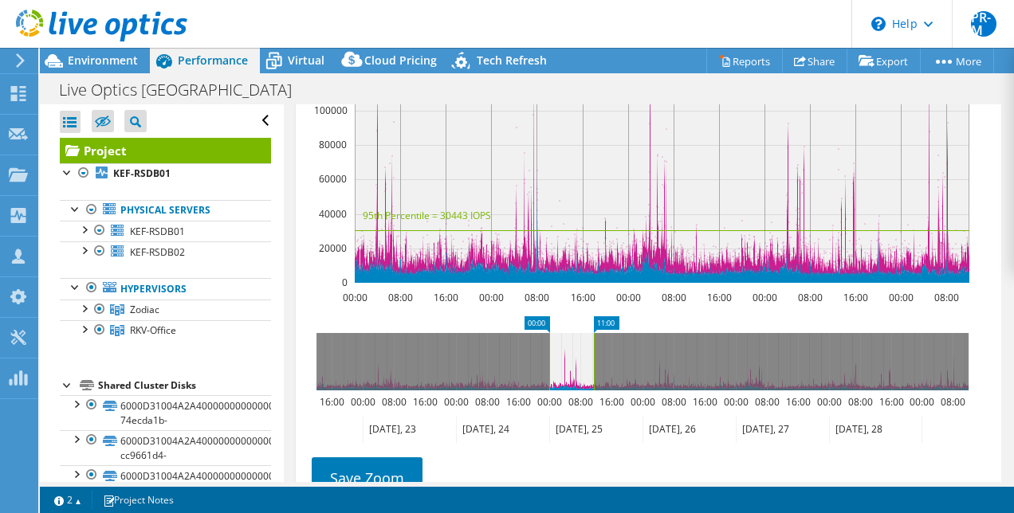
drag, startPoint x: 969, startPoint y: 391, endPoint x: 595, endPoint y: 397, distance: 374.7
click at [595, 391] on rect at bounding box center [594, 361] width 6 height 57
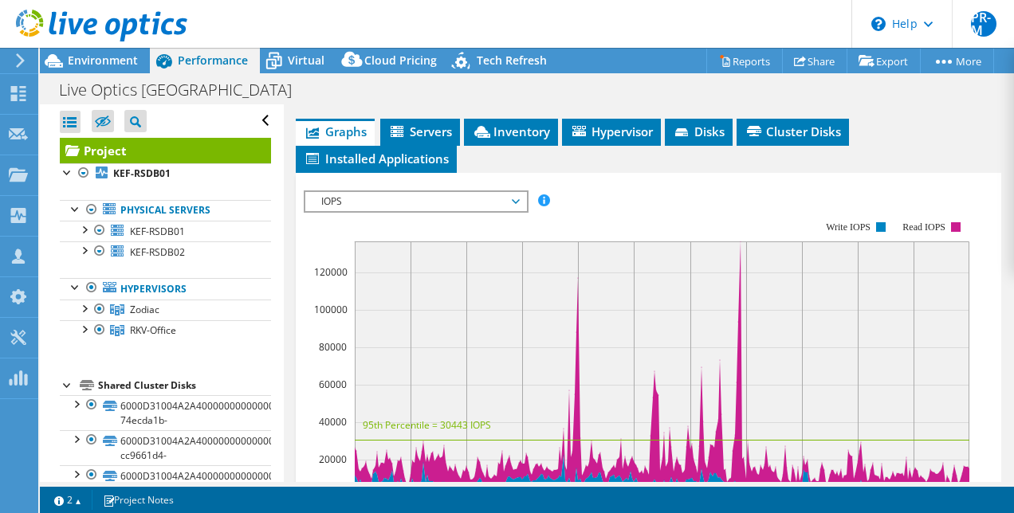
scroll to position [863, 0]
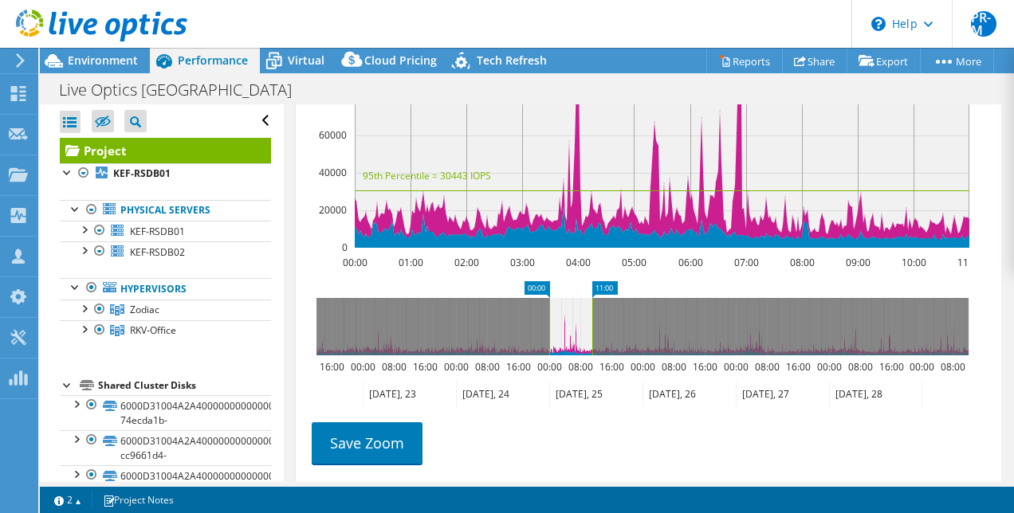
scroll to position [1182, 0]
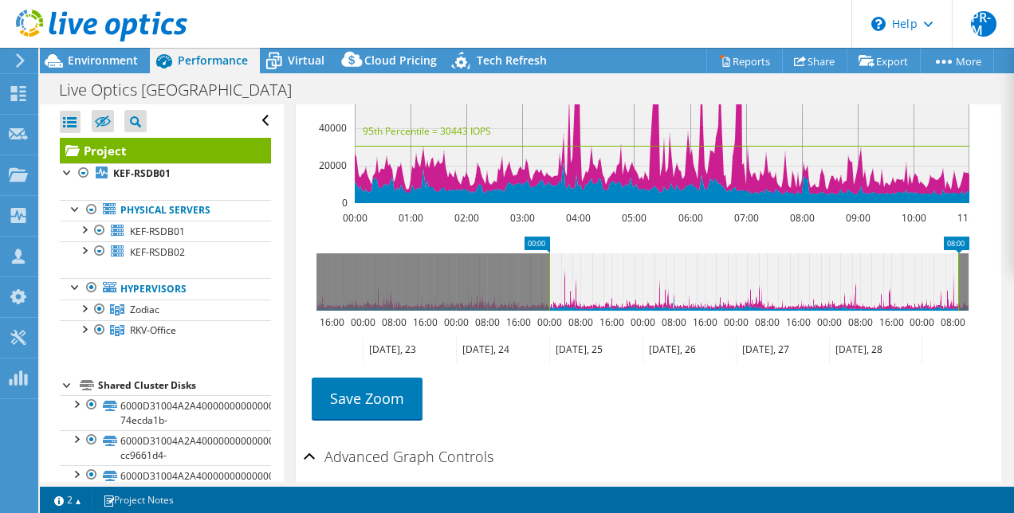
drag, startPoint x: 593, startPoint y: 333, endPoint x: 959, endPoint y: 328, distance: 365.9
click at [959, 311] on rect at bounding box center [958, 281] width 6 height 57
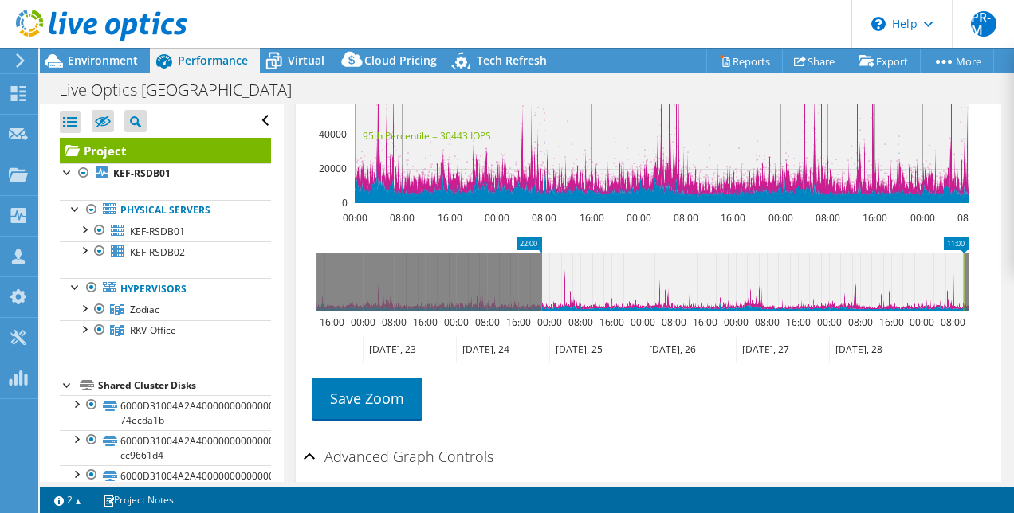
drag, startPoint x: 544, startPoint y: 321, endPoint x: 963, endPoint y: 326, distance: 418.5
click at [963, 311] on g at bounding box center [642, 281] width 652 height 57
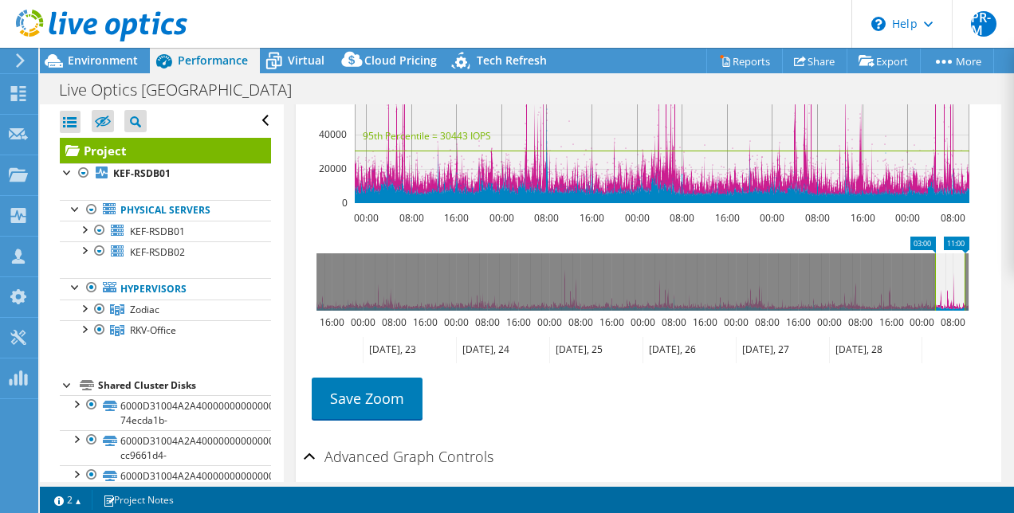
drag, startPoint x: 540, startPoint y: 308, endPoint x: 934, endPoint y: 311, distance: 393.7
click at [934, 311] on rect at bounding box center [935, 281] width 6 height 57
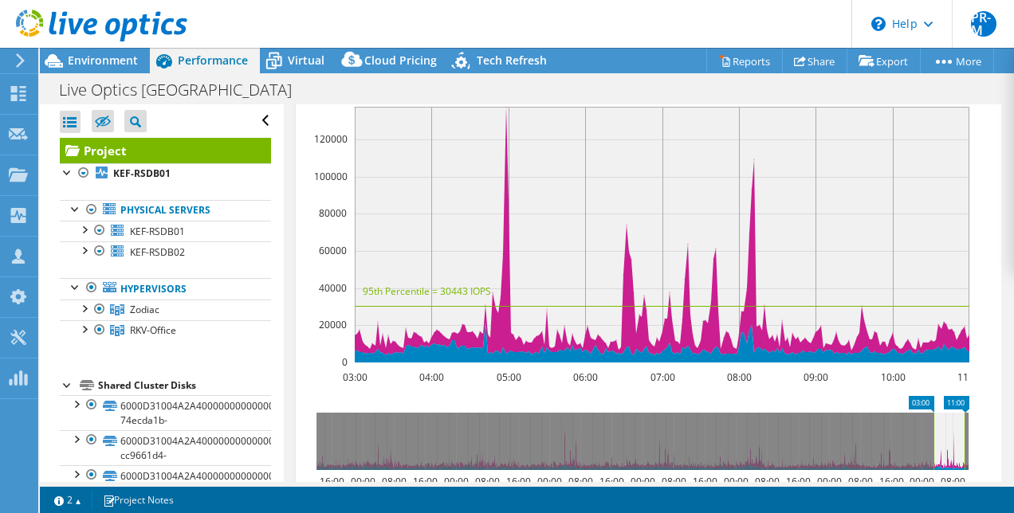
scroll to position [1102, 0]
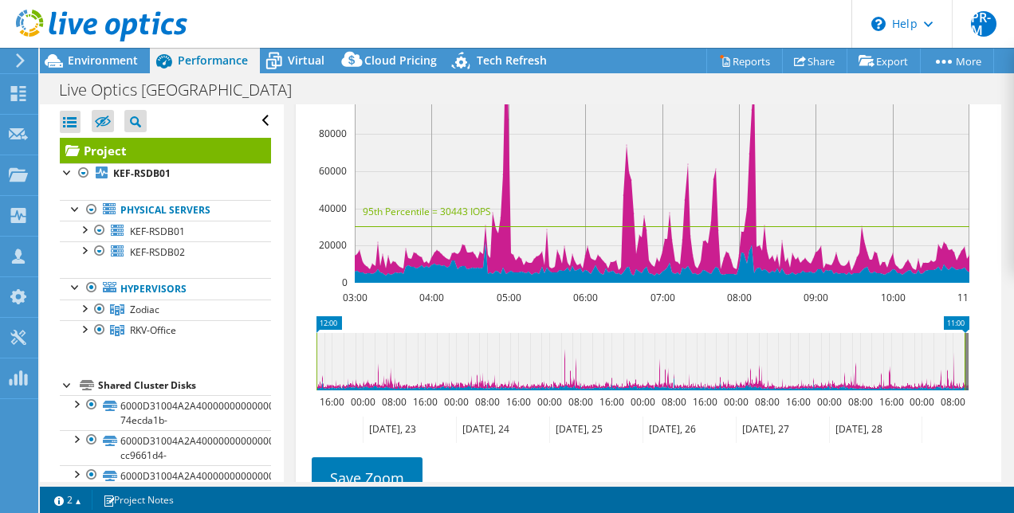
drag, startPoint x: 934, startPoint y: 375, endPoint x: 879, endPoint y: 400, distance: 60.6
click at [309, 376] on icon "11:00 12:00 16:00 00:00 08:00 16:00 00:00 08:00 16:00 00:00 08:00 16:00 00:00 0…" at bounding box center [642, 380] width 677 height 128
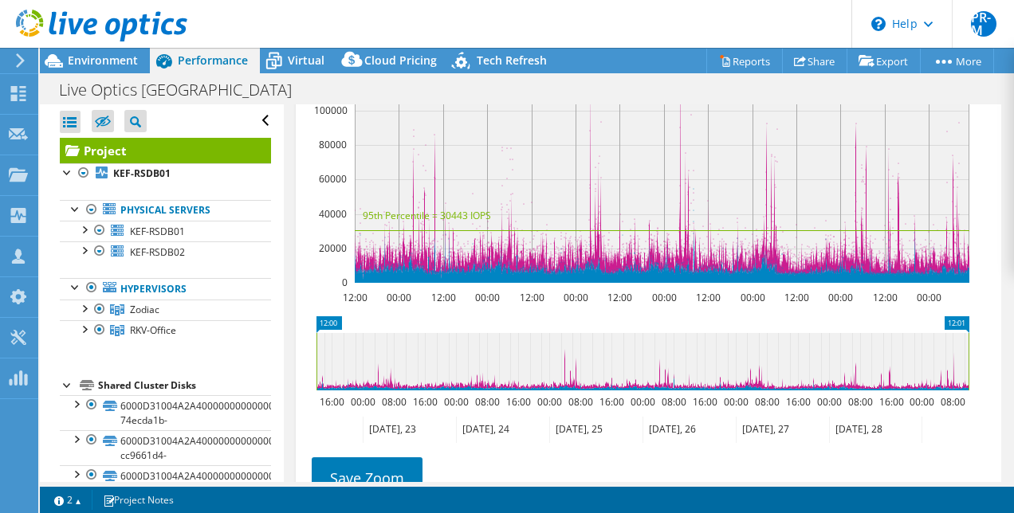
drag, startPoint x: 964, startPoint y: 386, endPoint x: 997, endPoint y: 386, distance: 33.5
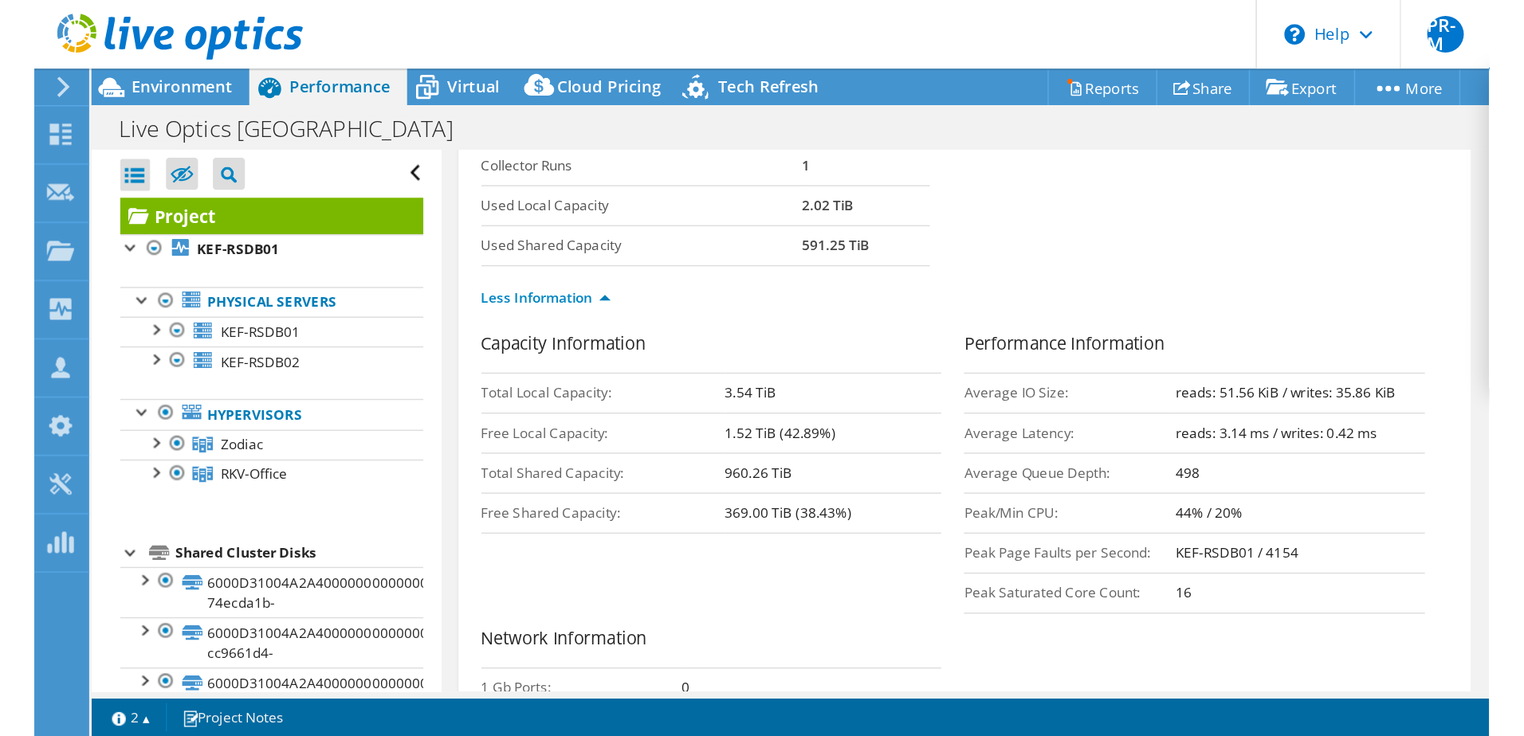
scroll to position [0, 0]
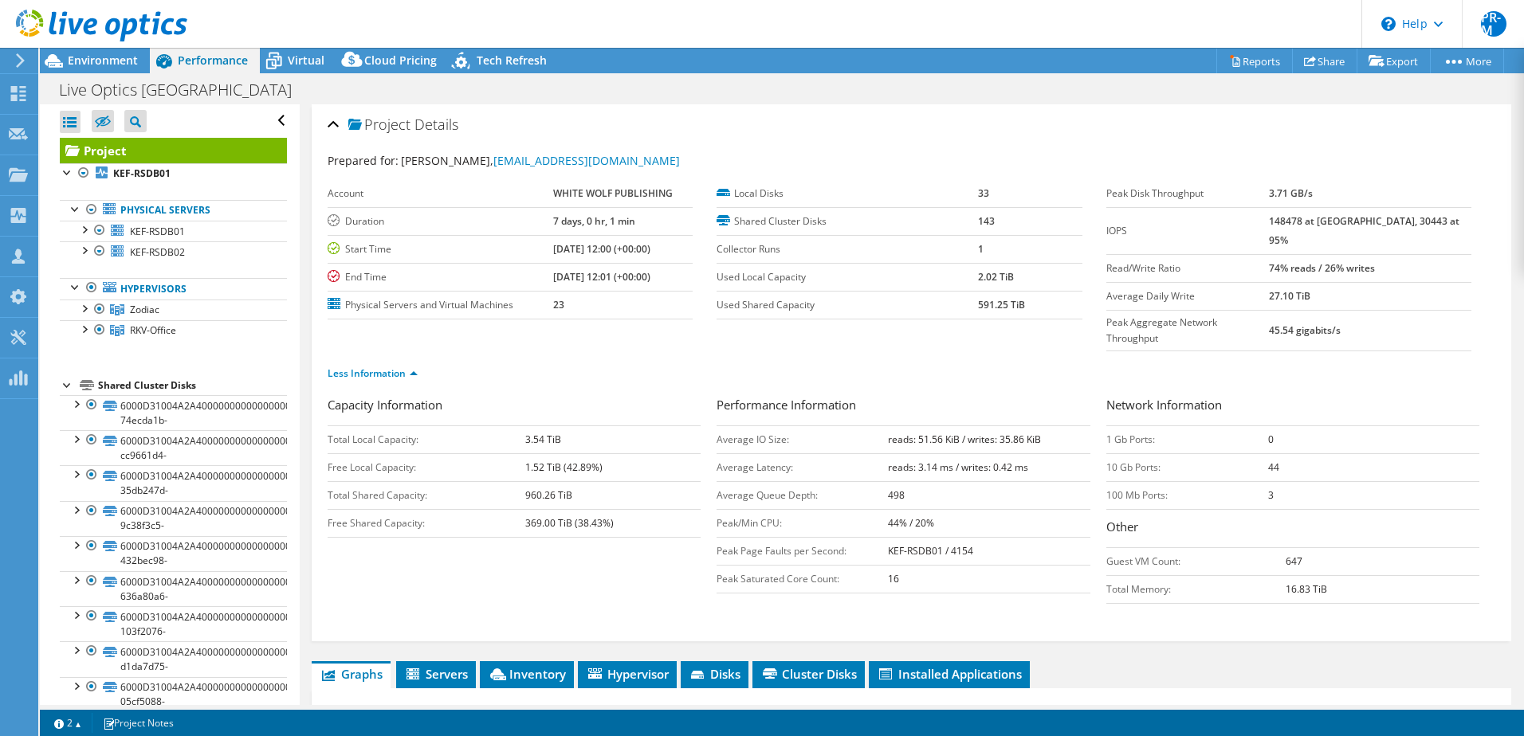
drag, startPoint x: 104, startPoint y: 59, endPoint x: 156, endPoint y: 71, distance: 53.2
click at [104, 59] on span "Environment" at bounding box center [103, 60] width 70 height 15
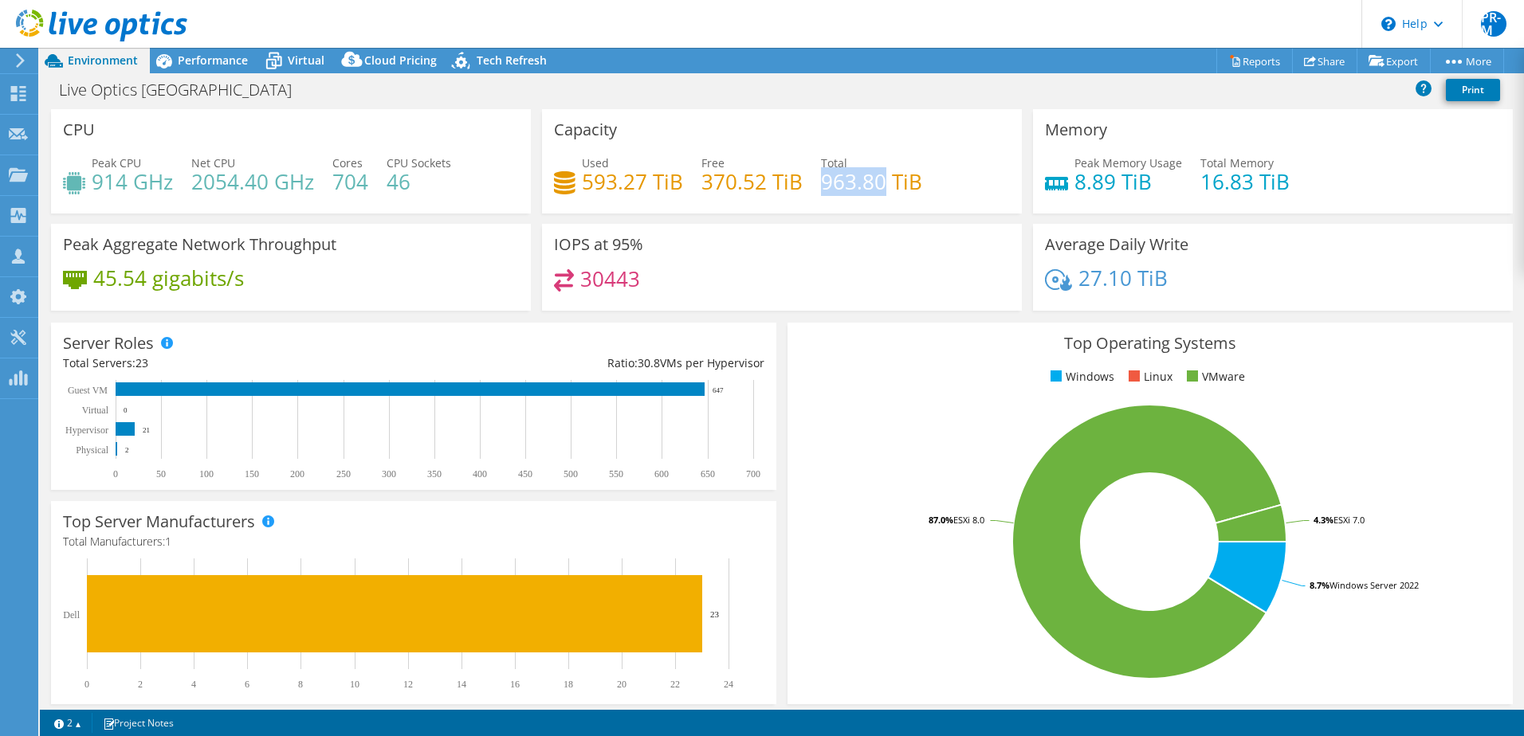
drag, startPoint x: 819, startPoint y: 182, endPoint x: 875, endPoint y: 181, distance: 55.8
click at [875, 181] on h4 "963.80 TiB" at bounding box center [871, 182] width 101 height 18
select select "USD"
click at [207, 53] on span "Performance" at bounding box center [213, 60] width 70 height 15
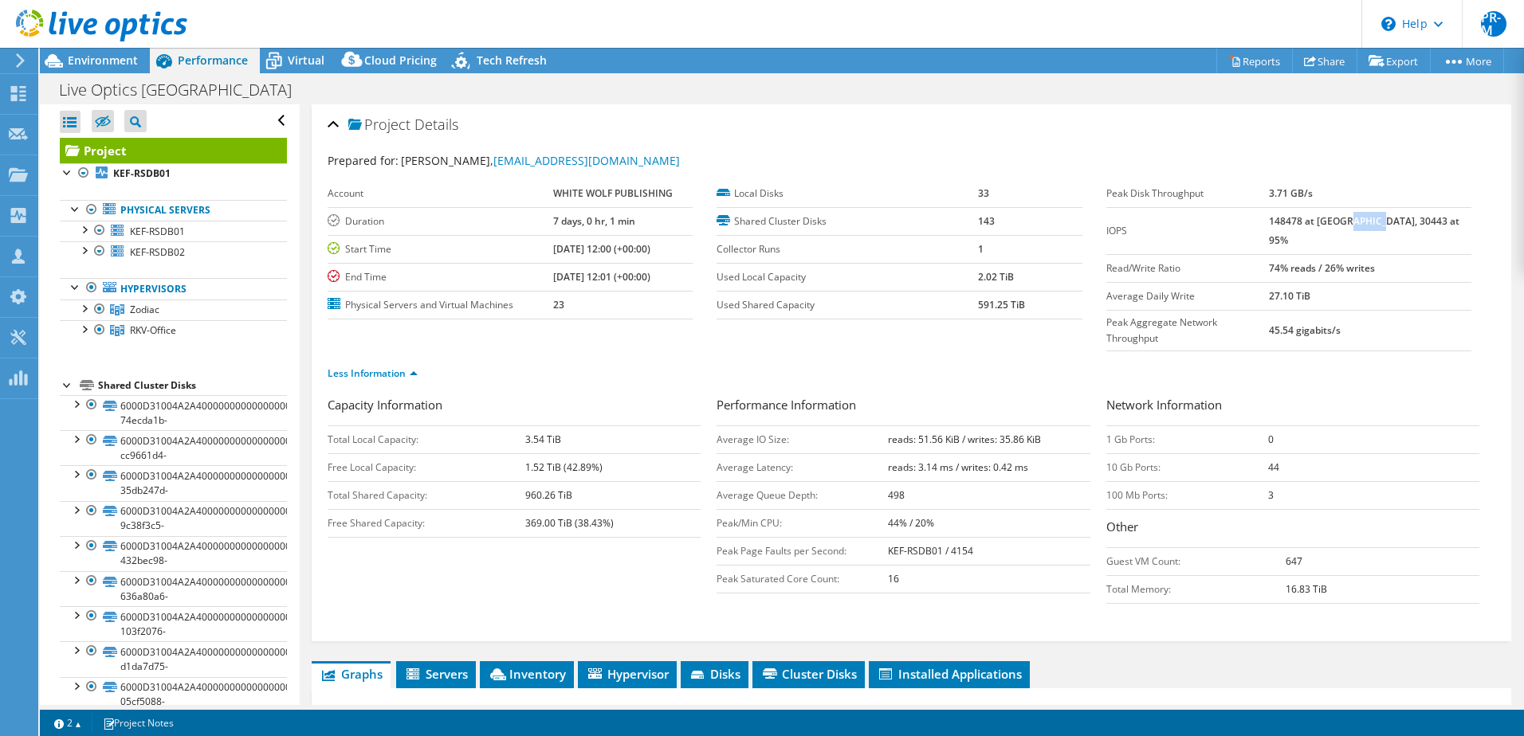
drag, startPoint x: 1376, startPoint y: 222, endPoint x: 1405, endPoint y: 218, distance: 29.8
click at [1405, 218] on b "148478 at [GEOGRAPHIC_DATA], 30443 at 95%" at bounding box center [1364, 230] width 190 height 33
drag, startPoint x: 1303, startPoint y: 222, endPoint x: 1333, endPoint y: 222, distance: 30.3
click at [1333, 222] on b "148478 at [GEOGRAPHIC_DATA], 30443 at 95%" at bounding box center [1364, 230] width 190 height 33
click at [100, 70] on div "Environment" at bounding box center [95, 61] width 110 height 26
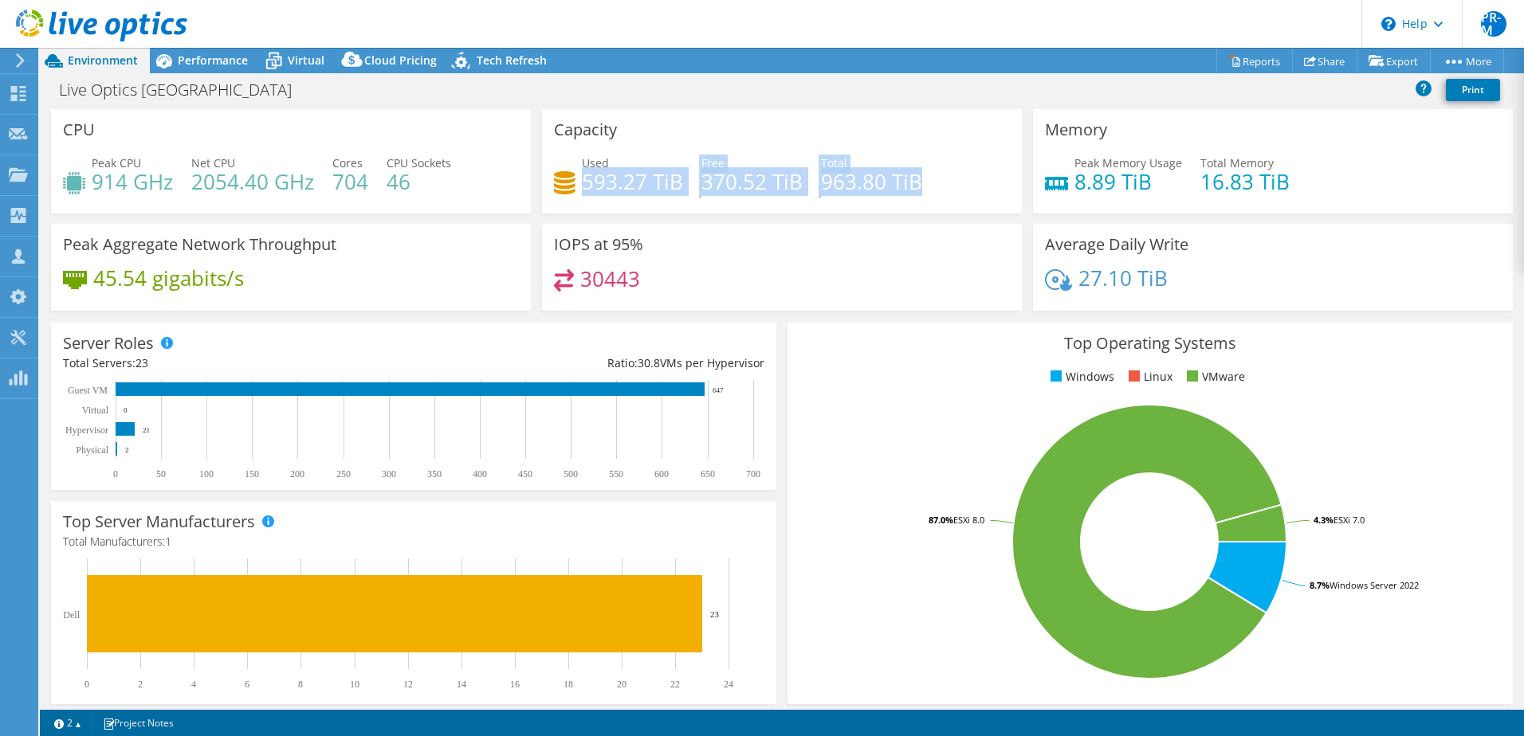
drag, startPoint x: 579, startPoint y: 183, endPoint x: 921, endPoint y: 192, distance: 342.9
click at [921, 192] on div "Used 593.27 TiB Free 370.52 TiB Total 963.80 TiB" at bounding box center [782, 181] width 456 height 52
drag, startPoint x: 922, startPoint y: 192, endPoint x: 889, endPoint y: 107, distance: 91.3
click at [858, 95] on div "Live Optics [GEOGRAPHIC_DATA] Print" at bounding box center [782, 89] width 1484 height 29
drag, startPoint x: 817, startPoint y: 182, endPoint x: 917, endPoint y: 186, distance: 99.7
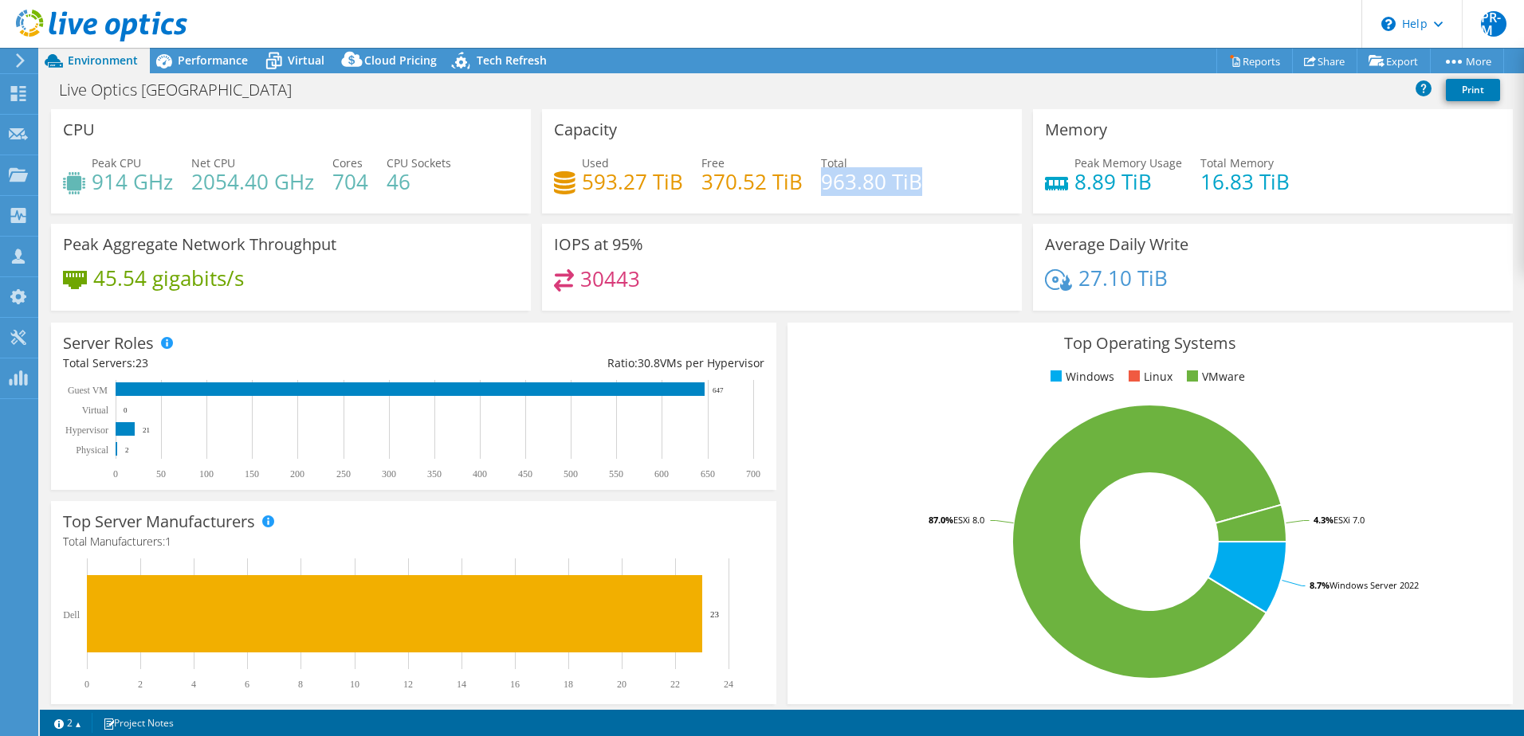
click at [917, 186] on div "Used 593.27 TiB Free 370.52 TiB Total 963.80 TiB" at bounding box center [782, 181] width 456 height 52
